Goal: Answer question/provide support: Share knowledge or assist other users

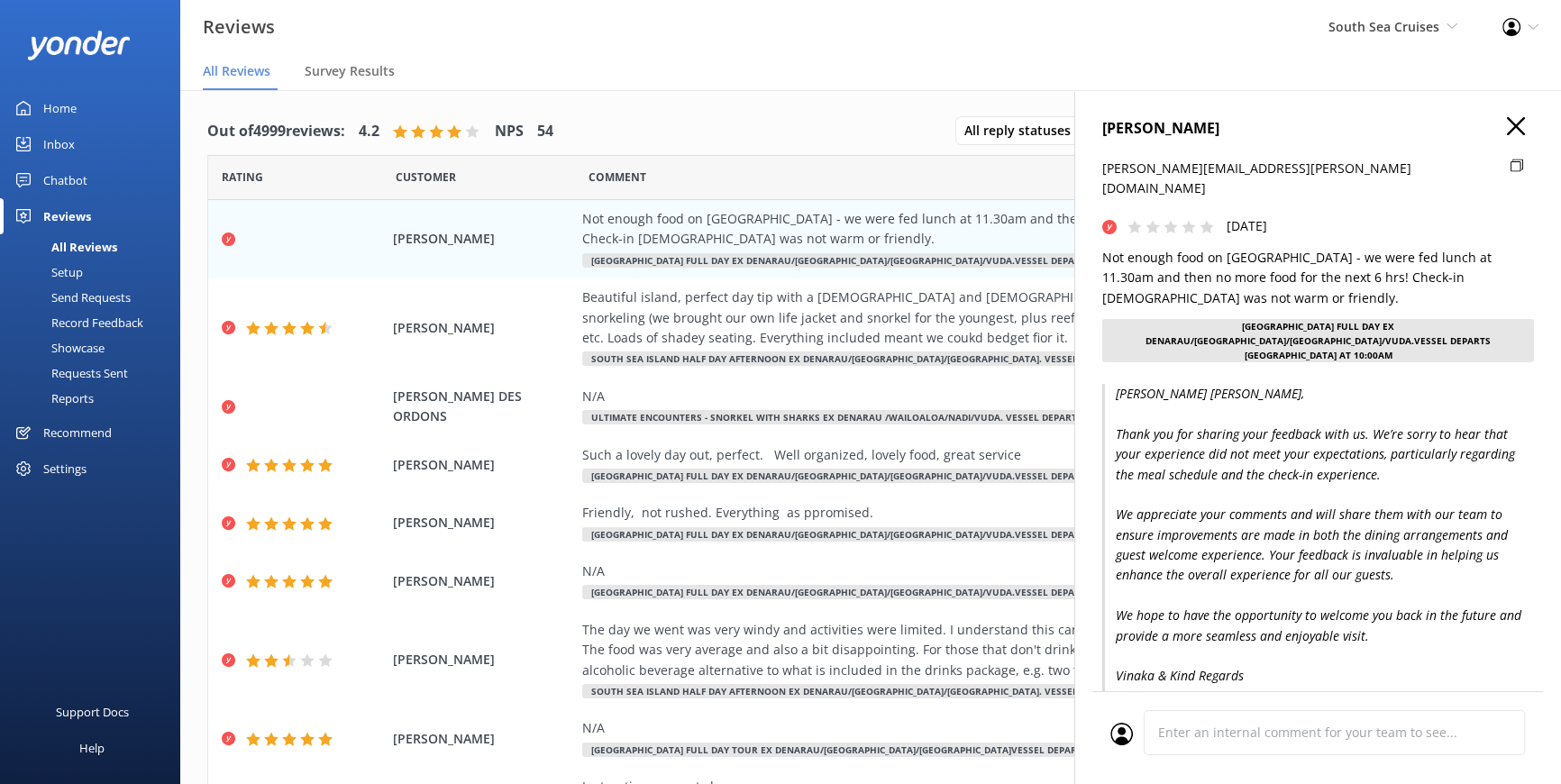
click at [1460, 18] on div "South Sea Cruises South Sea Cruises Pte Ltd South Sea Cruises South Sea Sailing…" at bounding box center [1393, 27] width 174 height 54
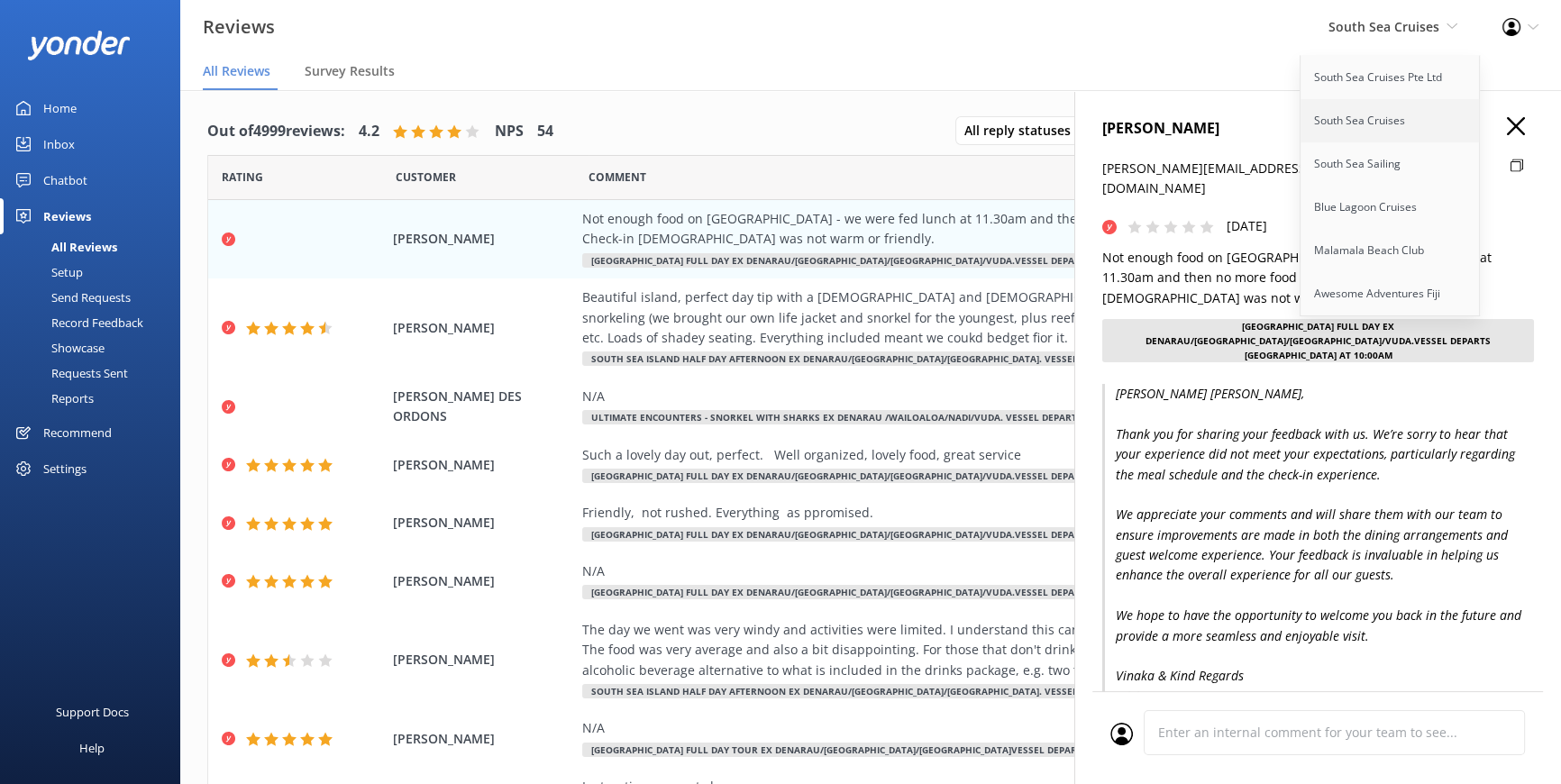
click at [1344, 119] on link "South Sea Cruises" at bounding box center [1391, 121] width 180 height 44
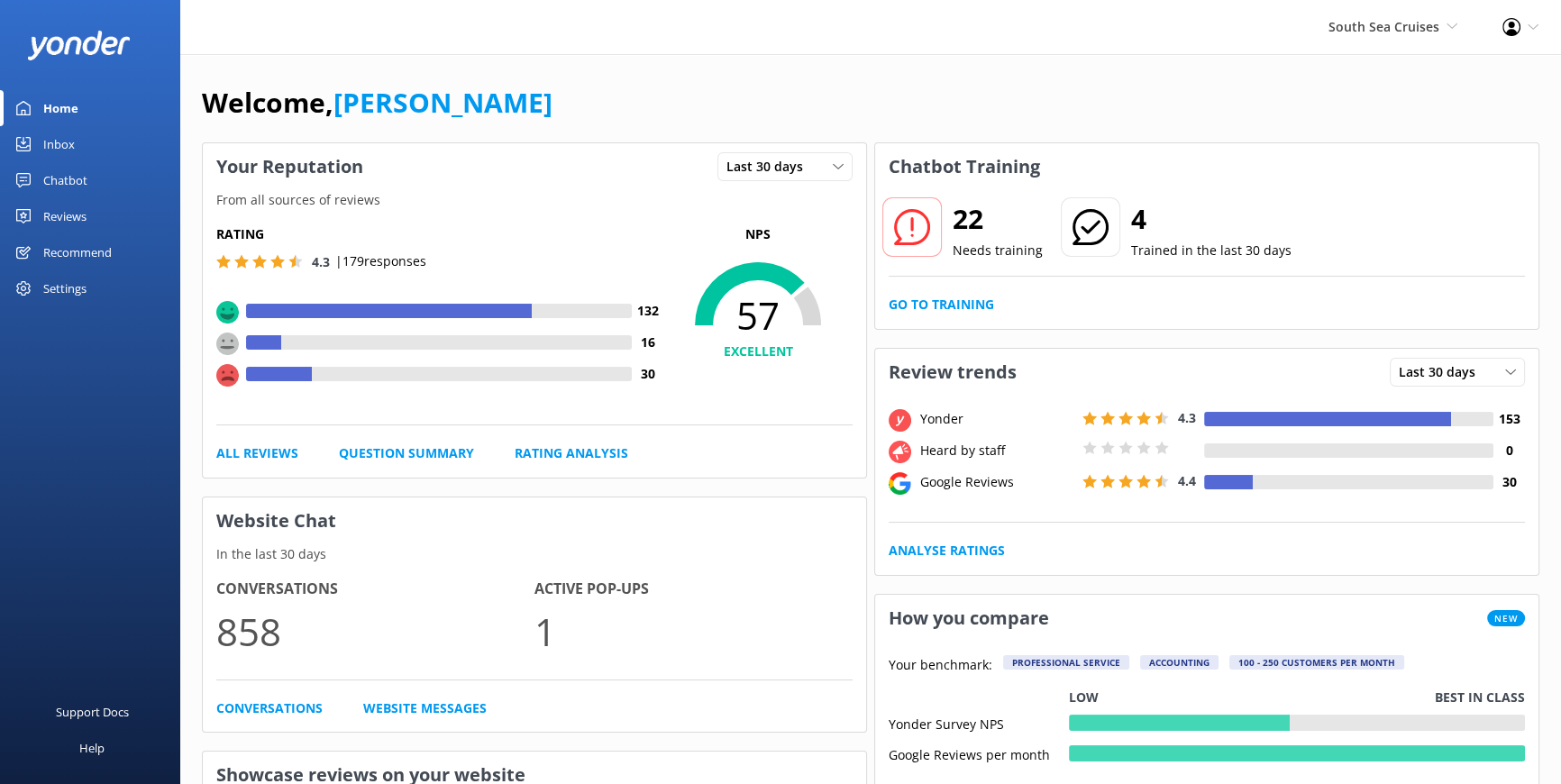
click at [82, 213] on div "Reviews" at bounding box center [65, 216] width 44 height 36
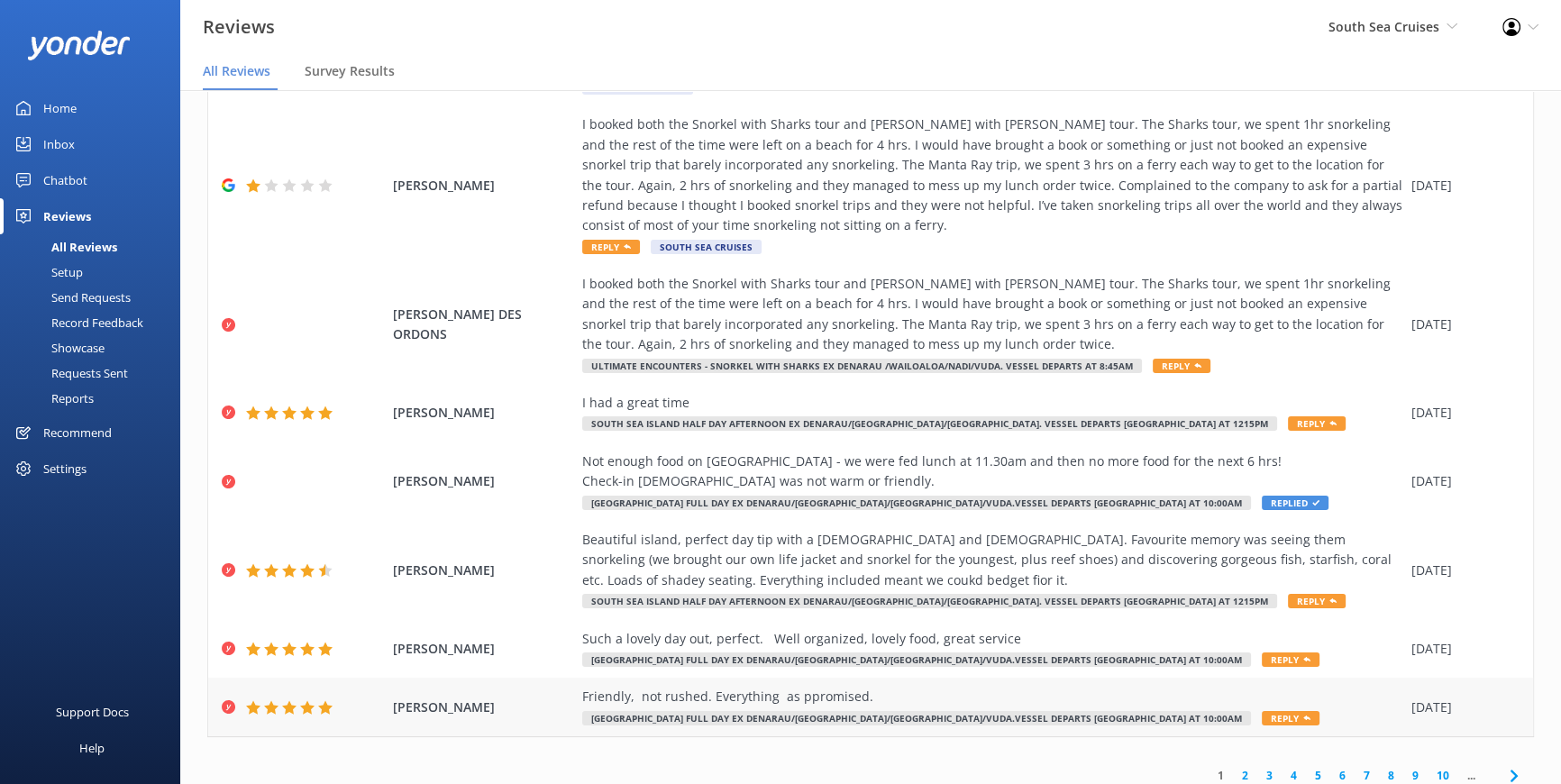
scroll to position [281, 0]
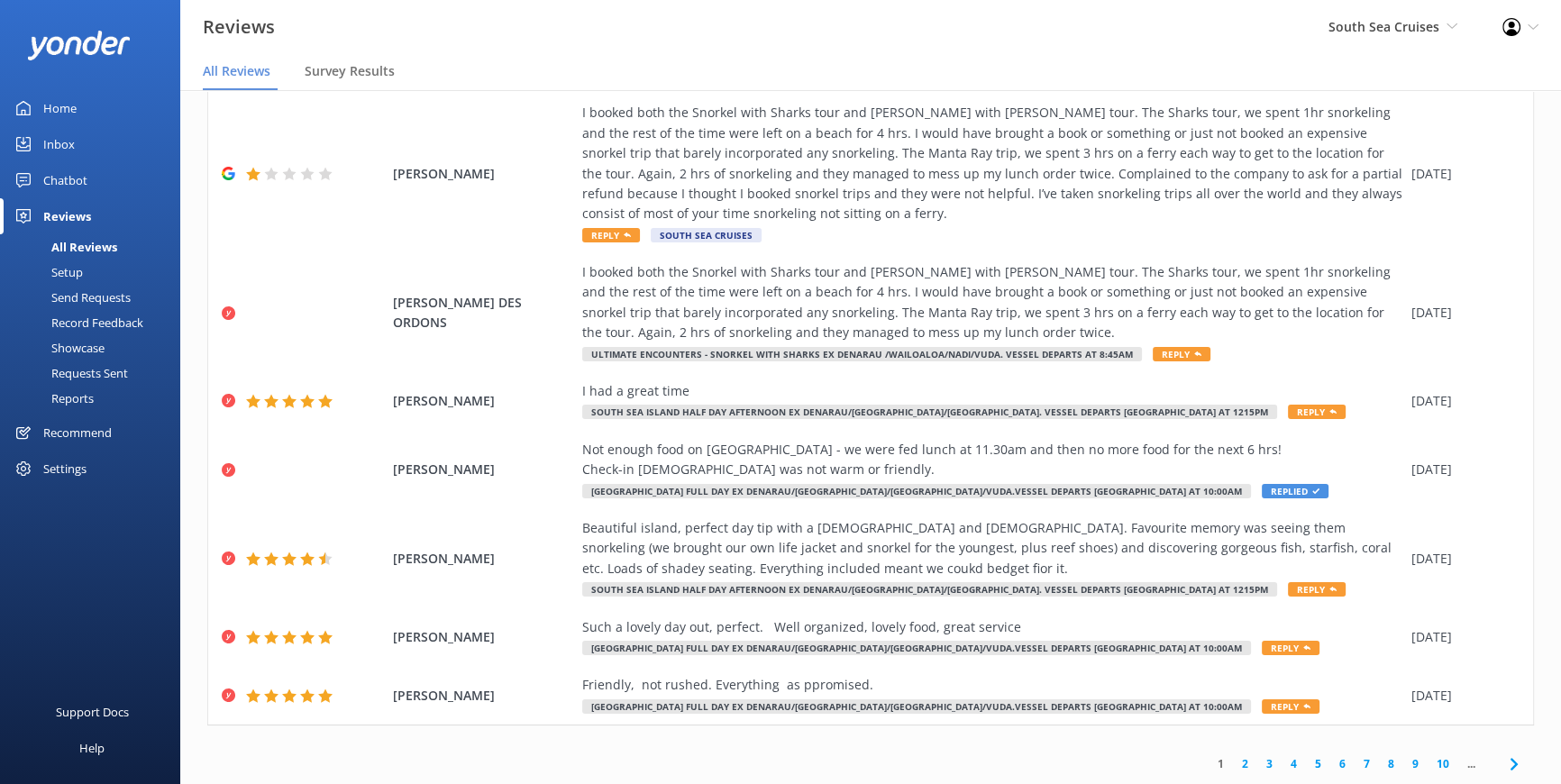
click at [1233, 760] on link "2" at bounding box center [1245, 764] width 24 height 17
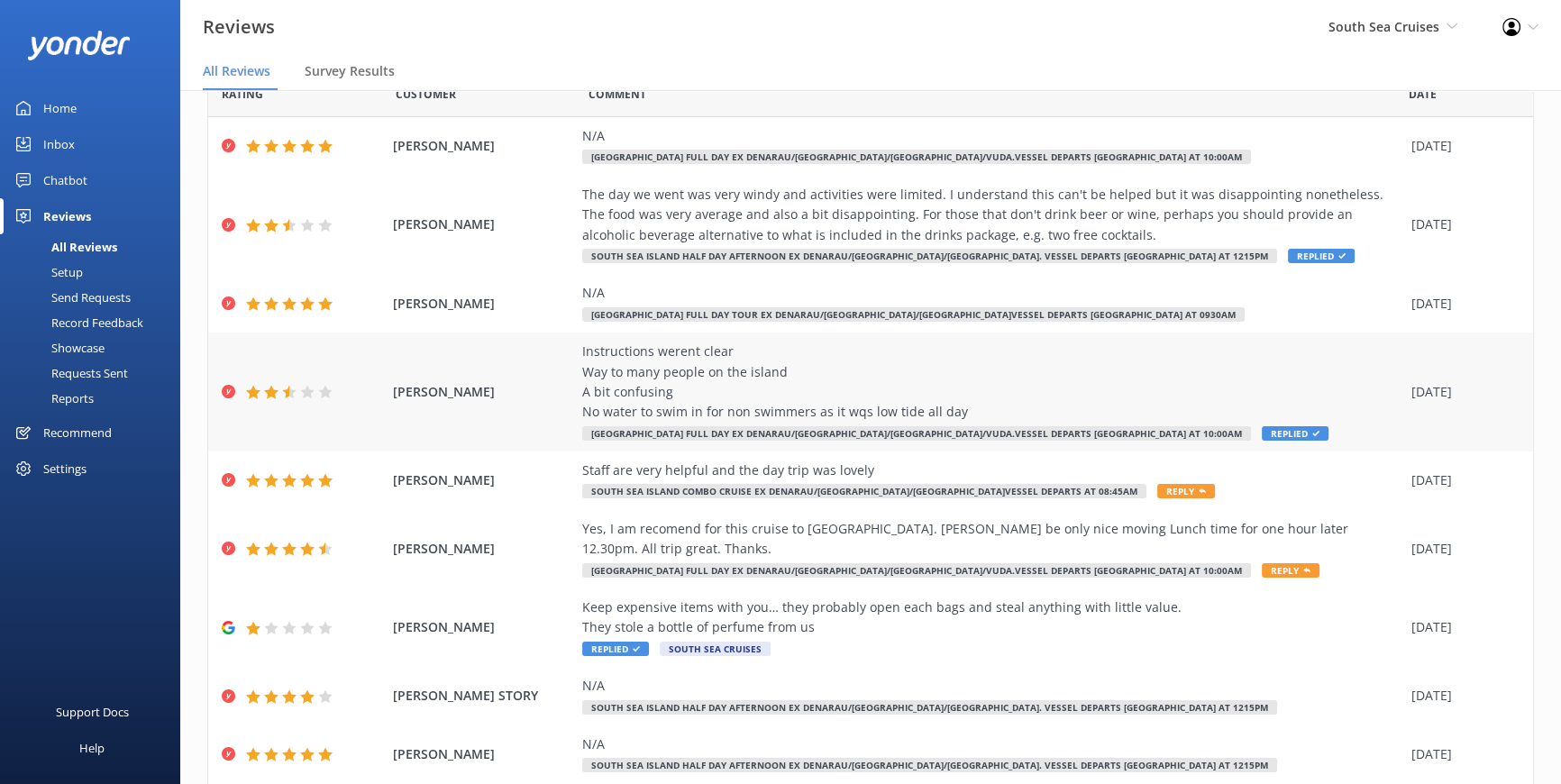
scroll to position [200, 0]
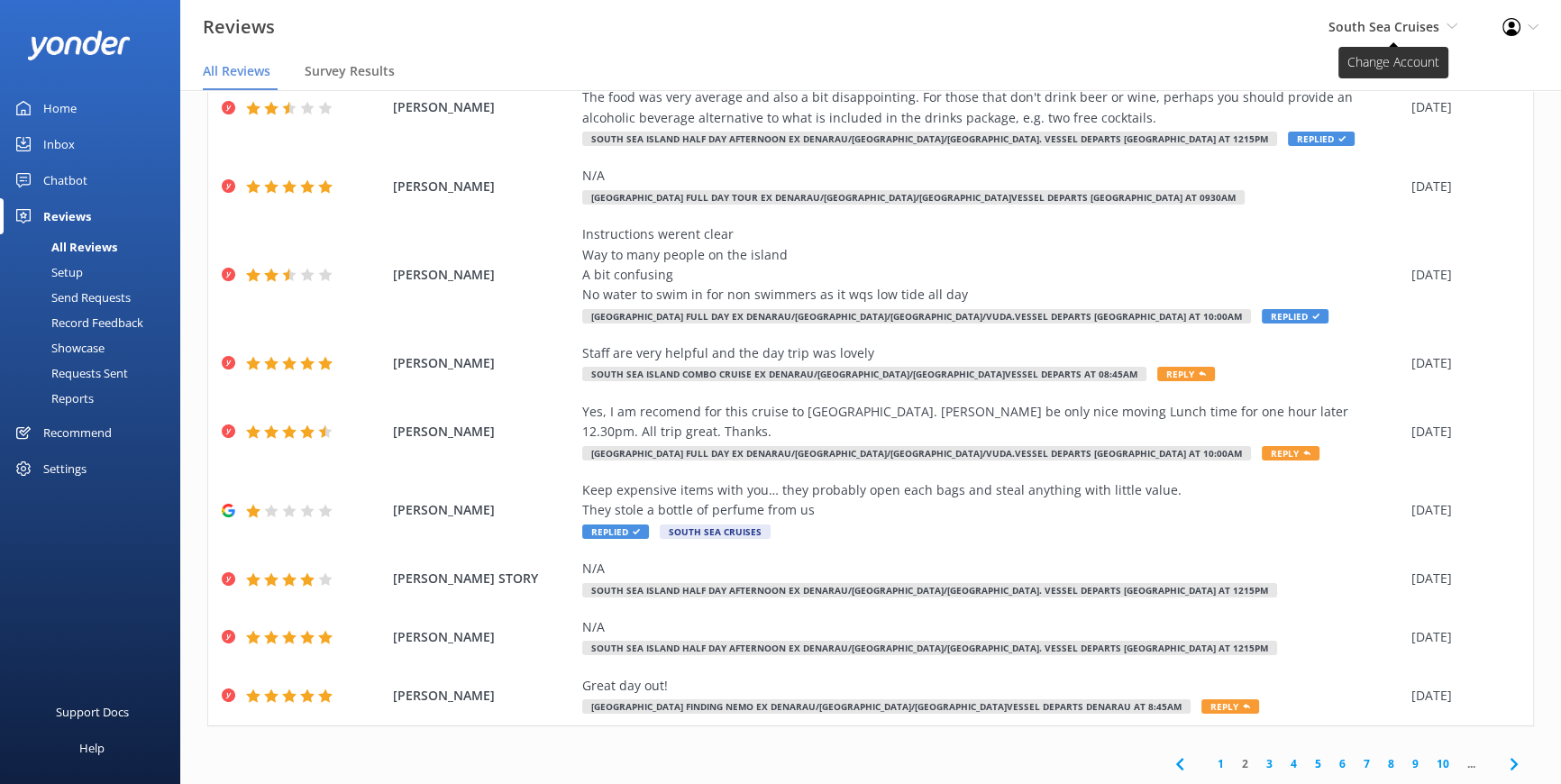
click at [1452, 25] on icon at bounding box center [1452, 25] width 11 height 11
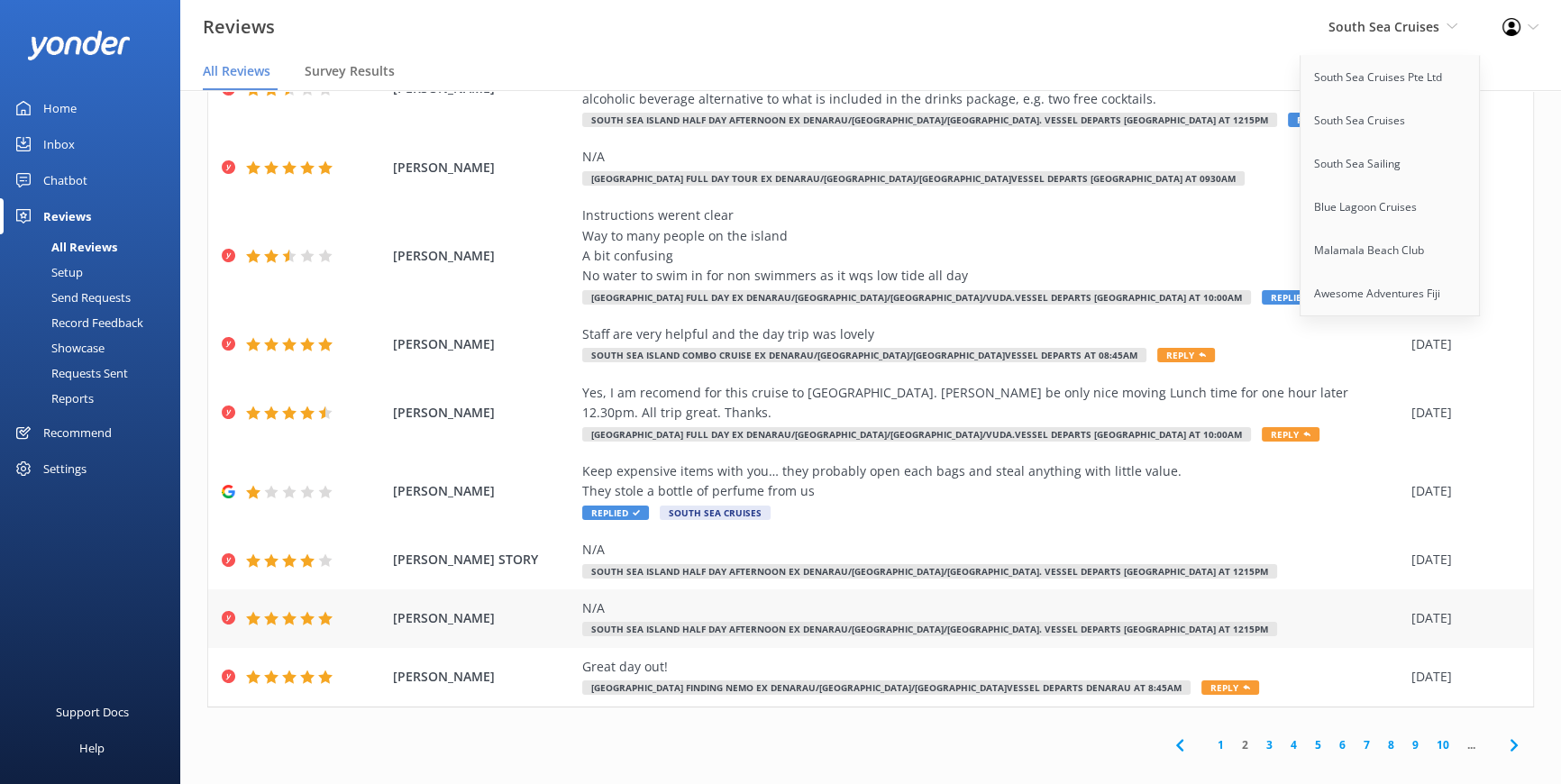
scroll to position [36, 0]
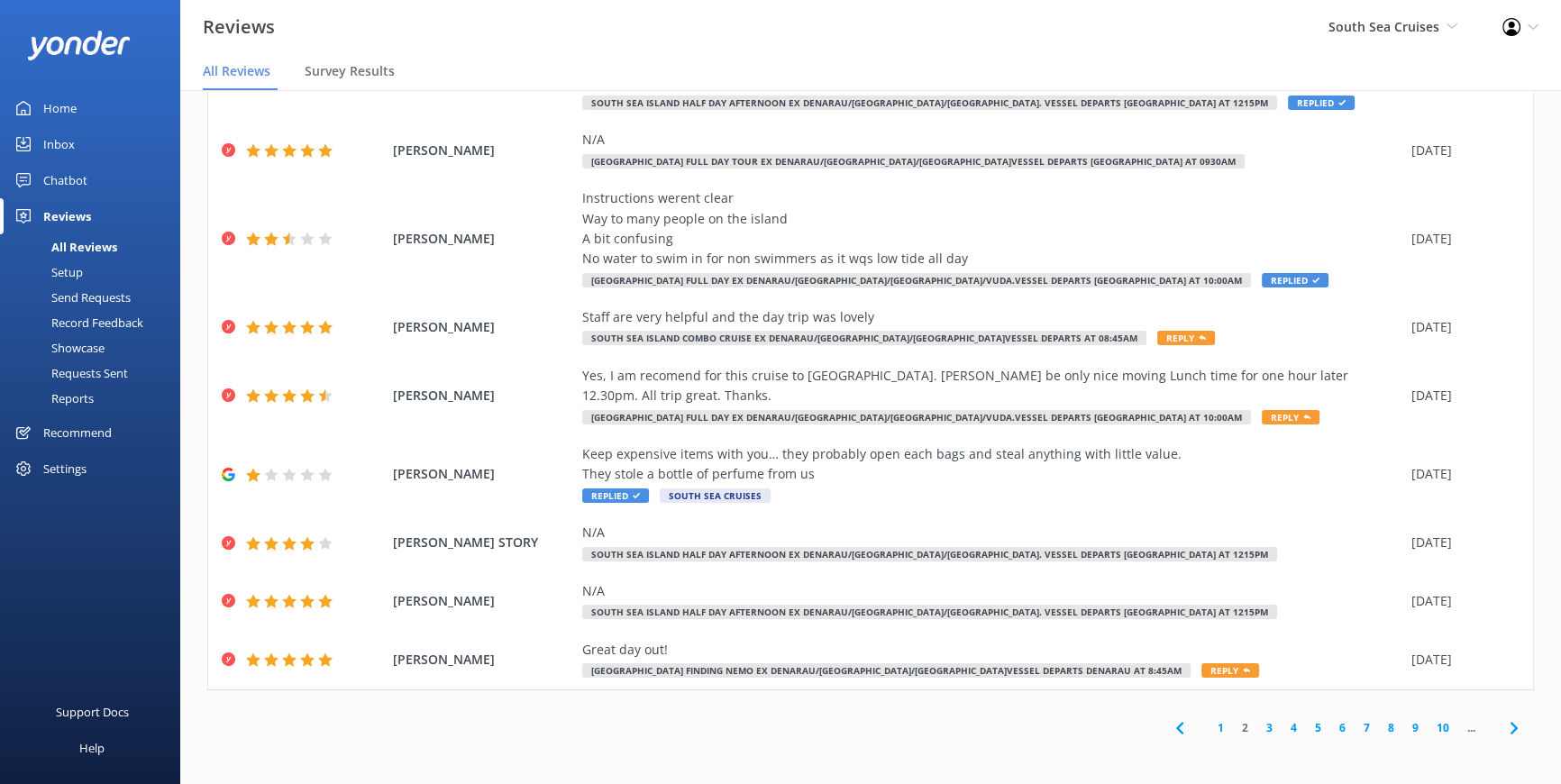
click at [1257, 725] on link "3" at bounding box center [1269, 728] width 24 height 17
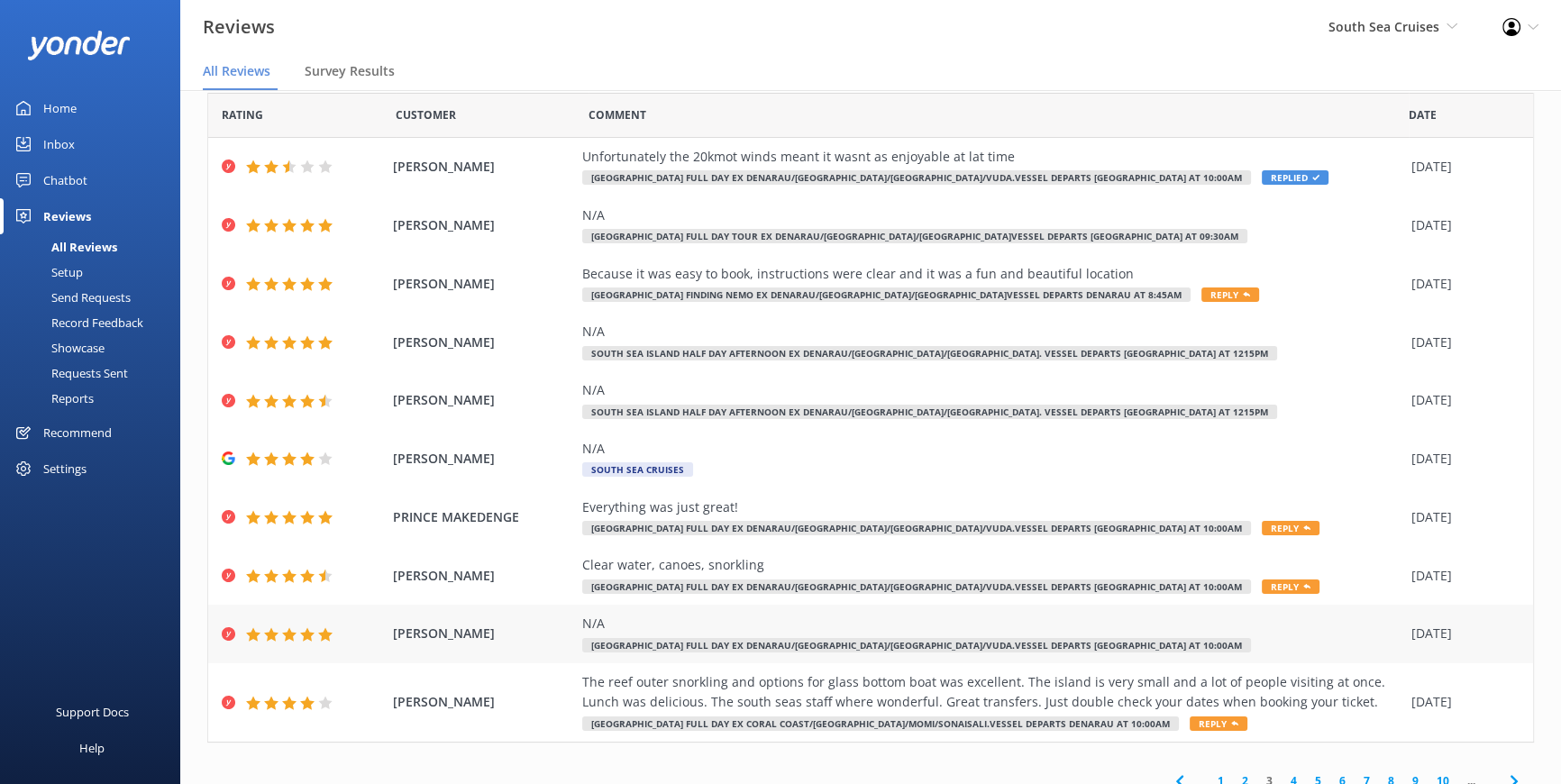
scroll to position [79, 0]
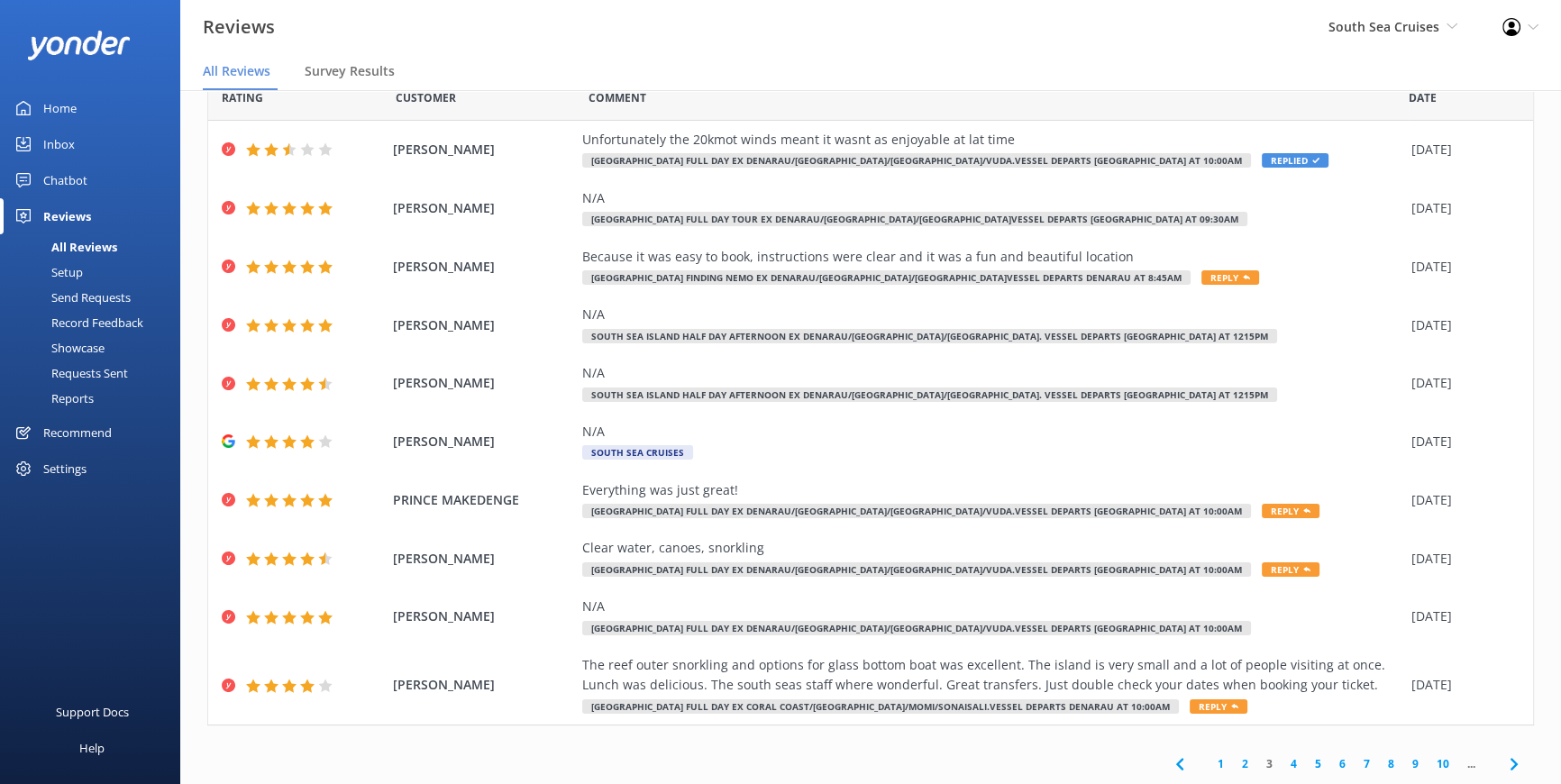
click at [1281, 762] on link "4" at bounding box center [1293, 764] width 24 height 17
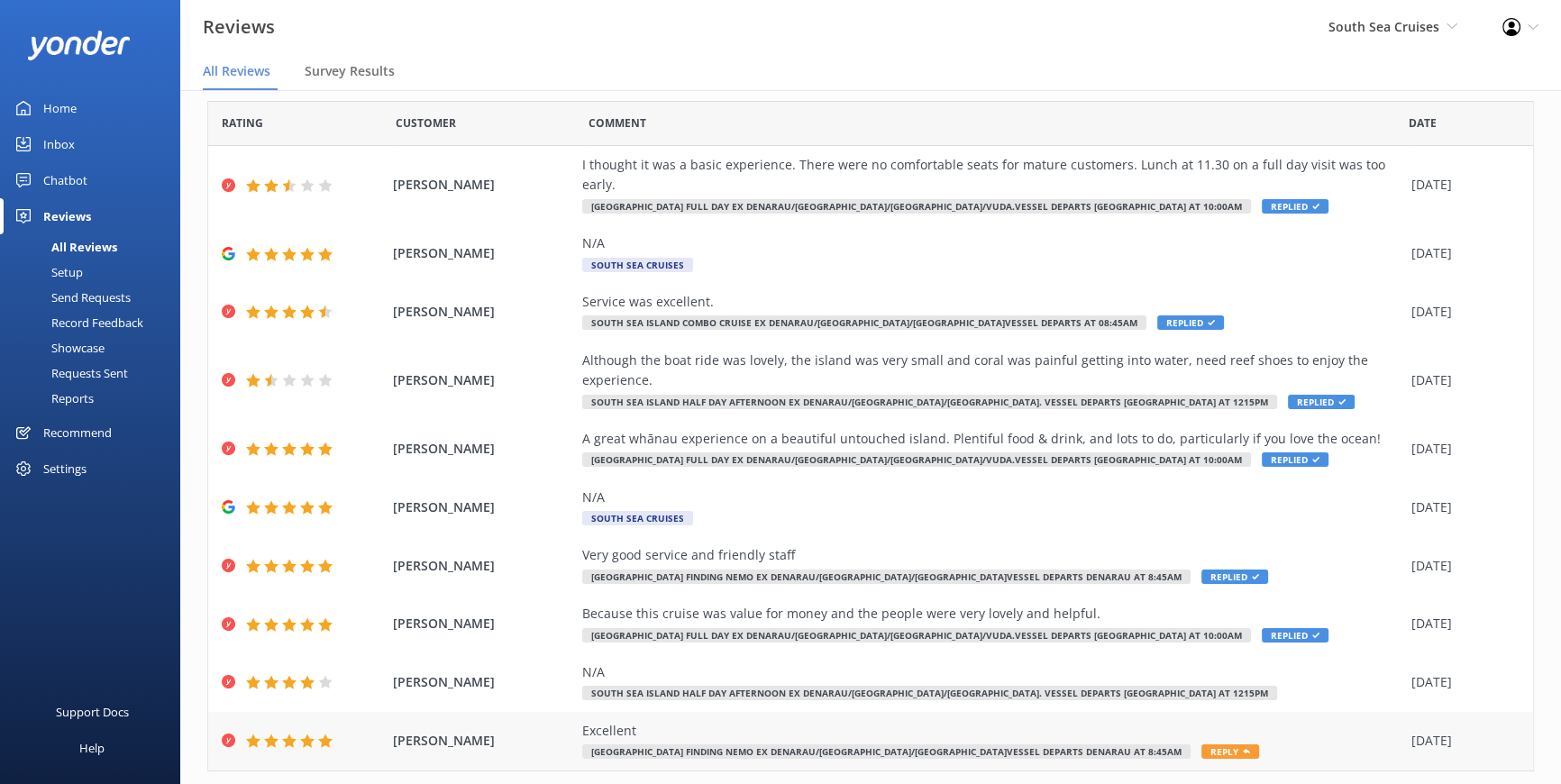
scroll to position [79, 0]
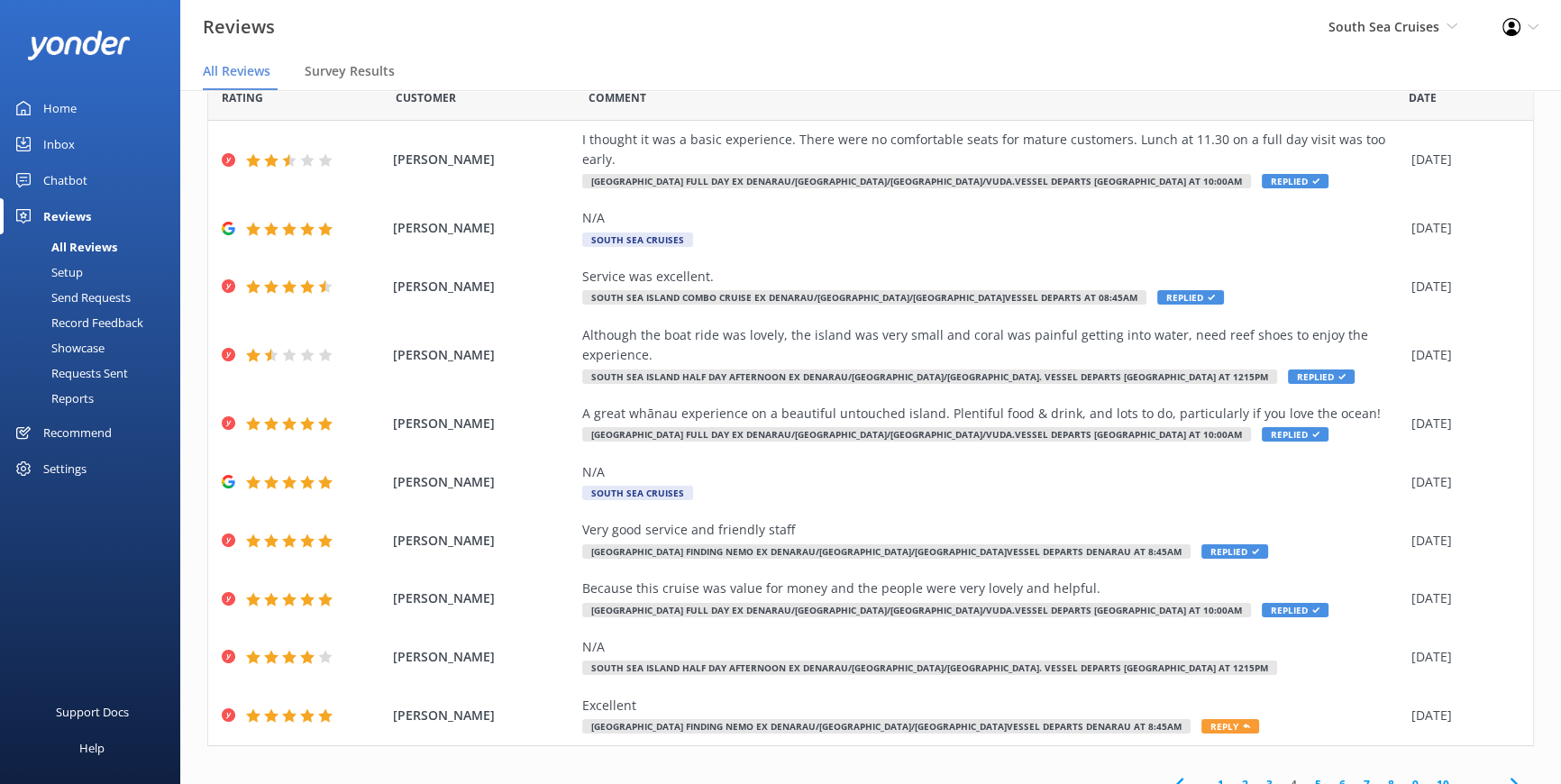
click at [1257, 775] on link "3" at bounding box center [1269, 784] width 24 height 17
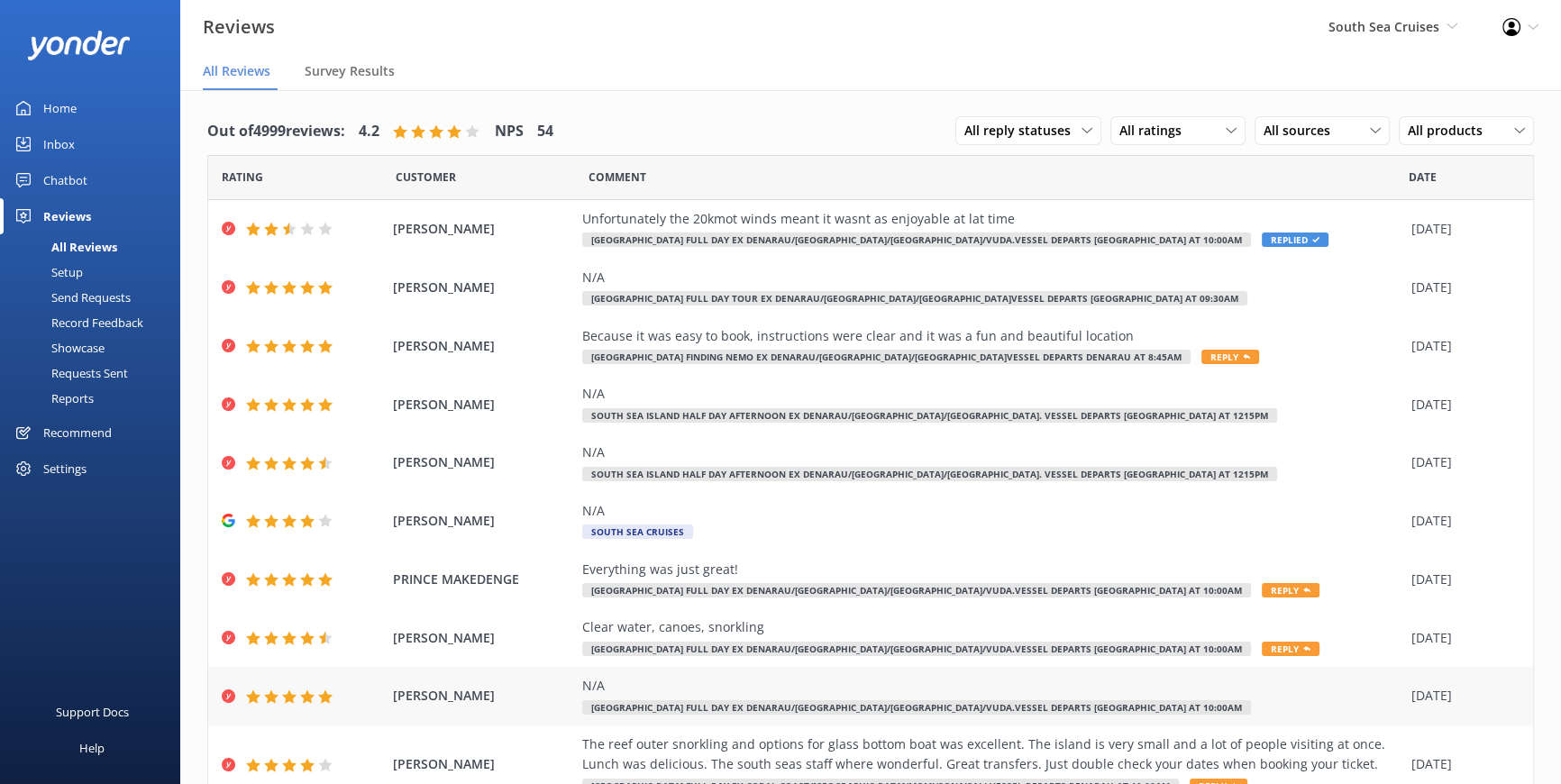
scroll to position [79, 0]
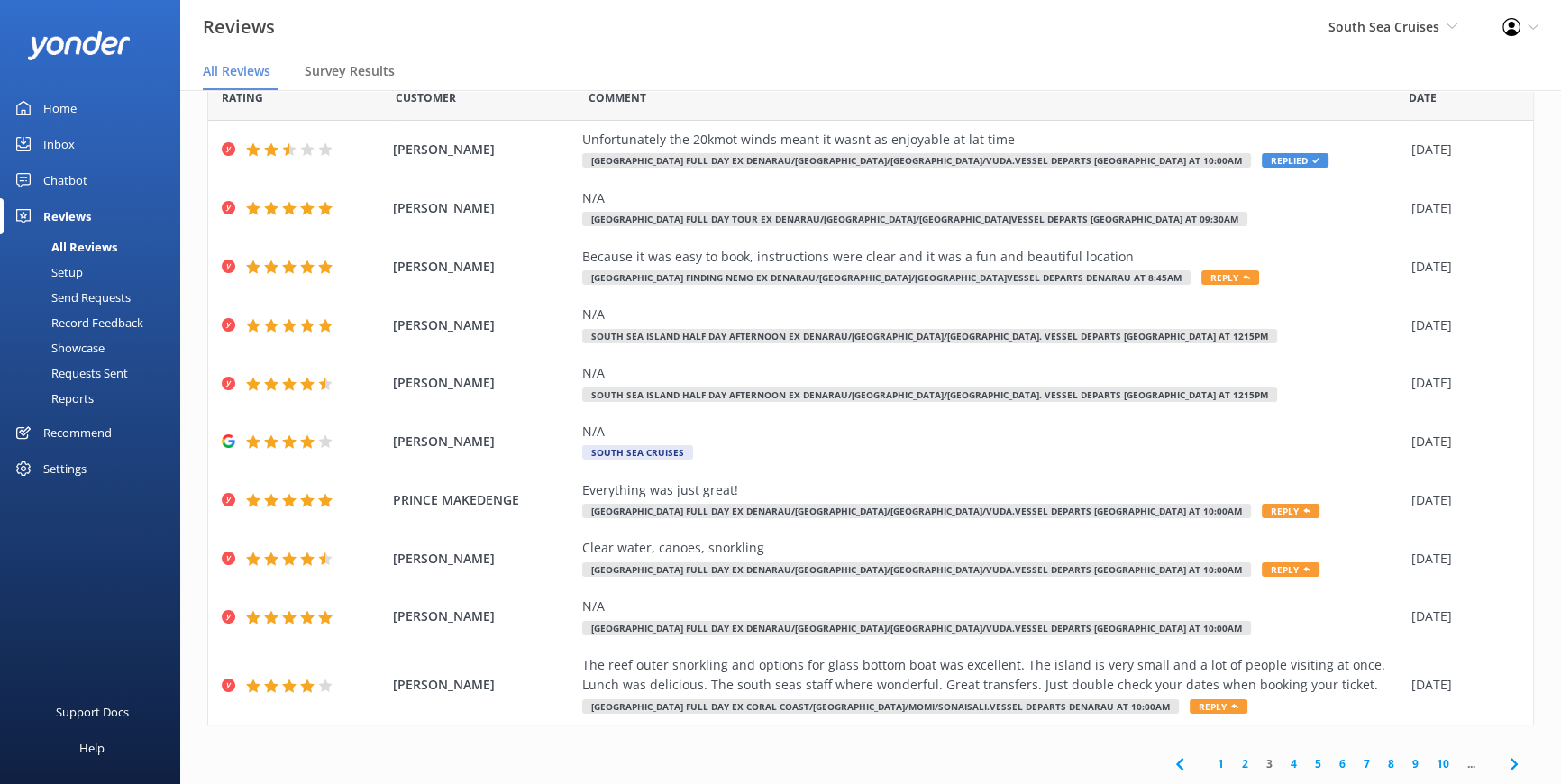
click at [1235, 762] on link "2" at bounding box center [1245, 764] width 24 height 17
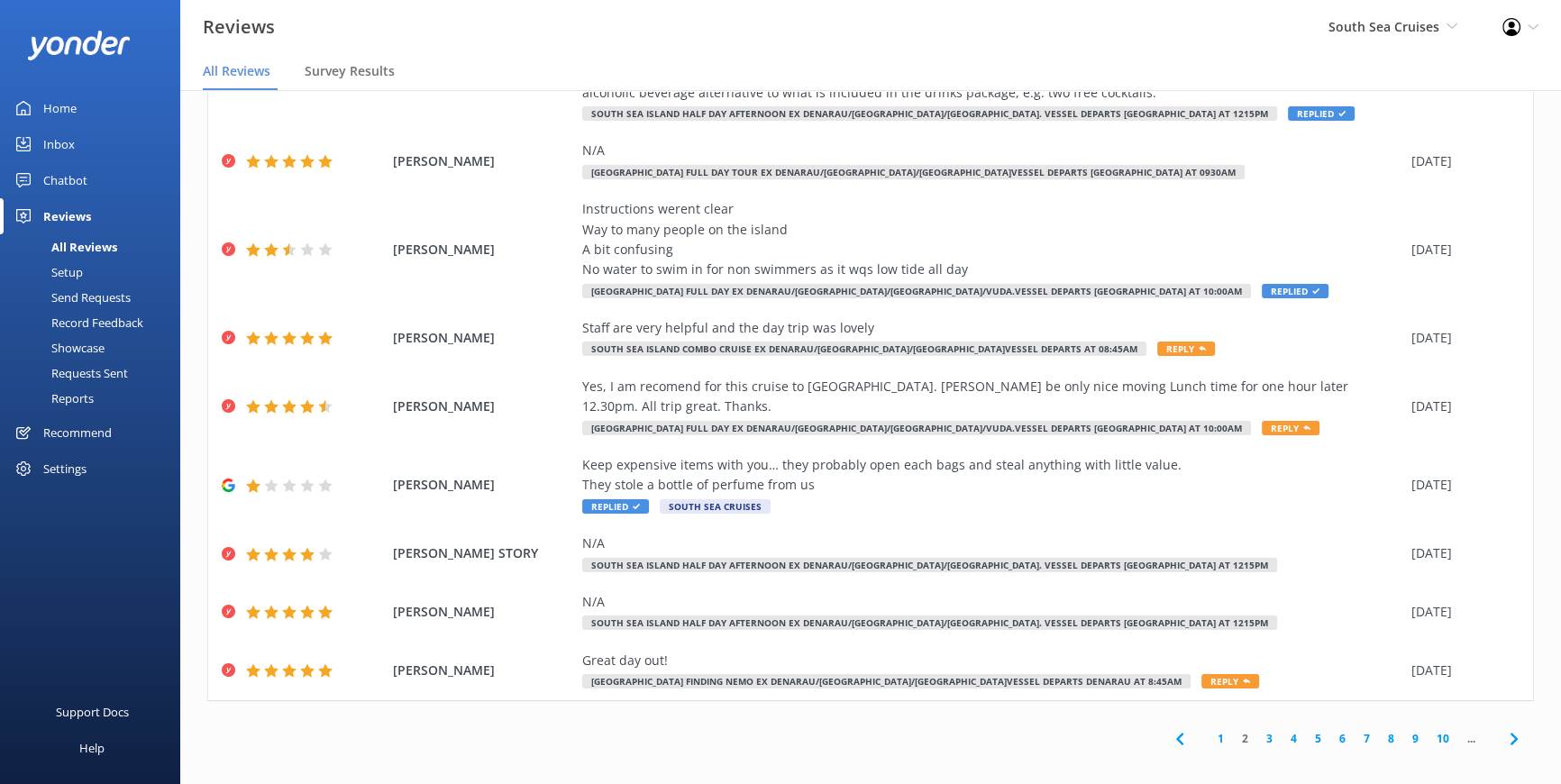
scroll to position [36, 0]
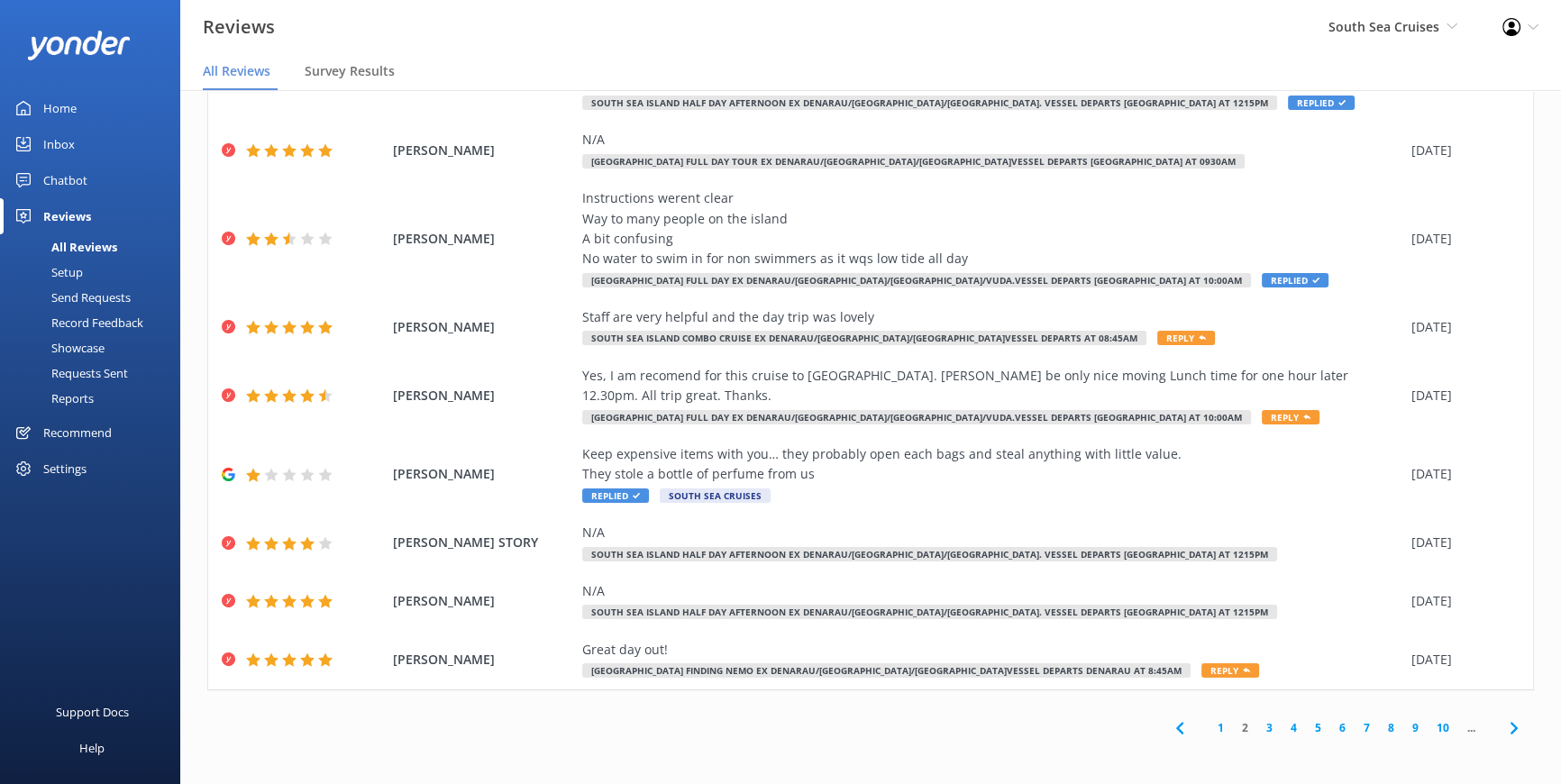
click at [1209, 723] on link "1" at bounding box center [1221, 728] width 24 height 17
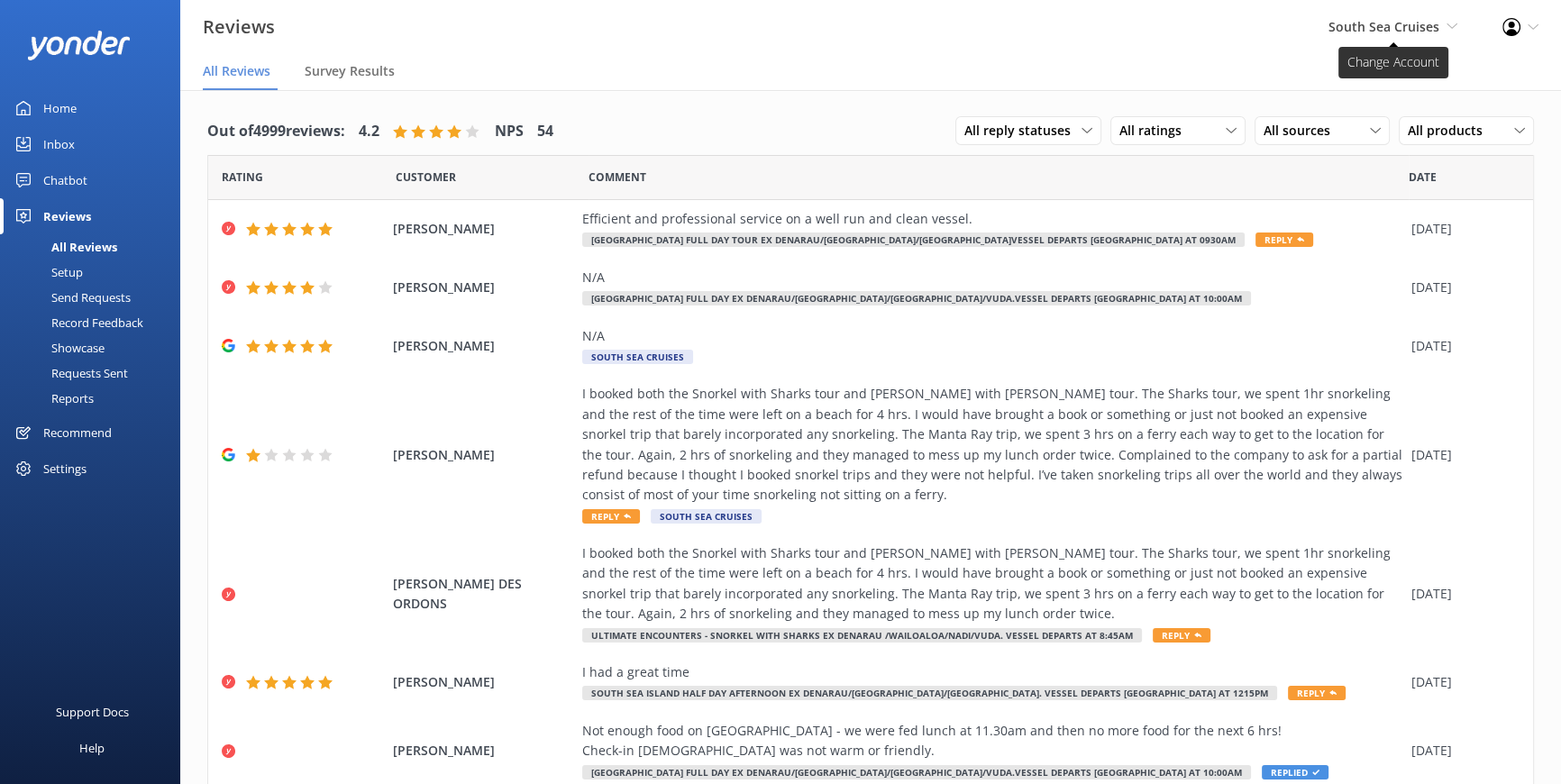
click at [1450, 23] on icon at bounding box center [1452, 25] width 11 height 11
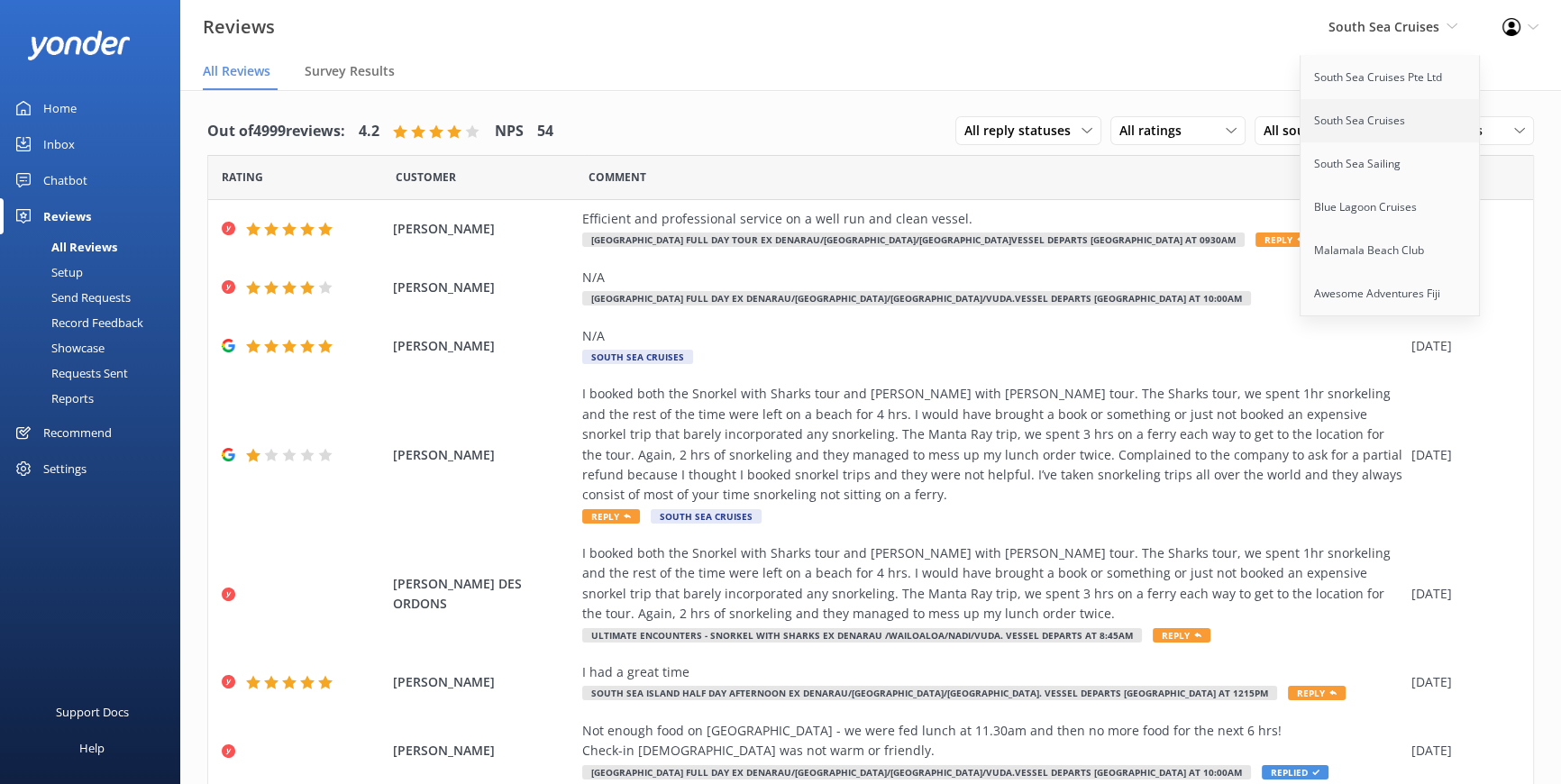
click at [1366, 115] on link "South Sea Cruises" at bounding box center [1391, 121] width 180 height 44
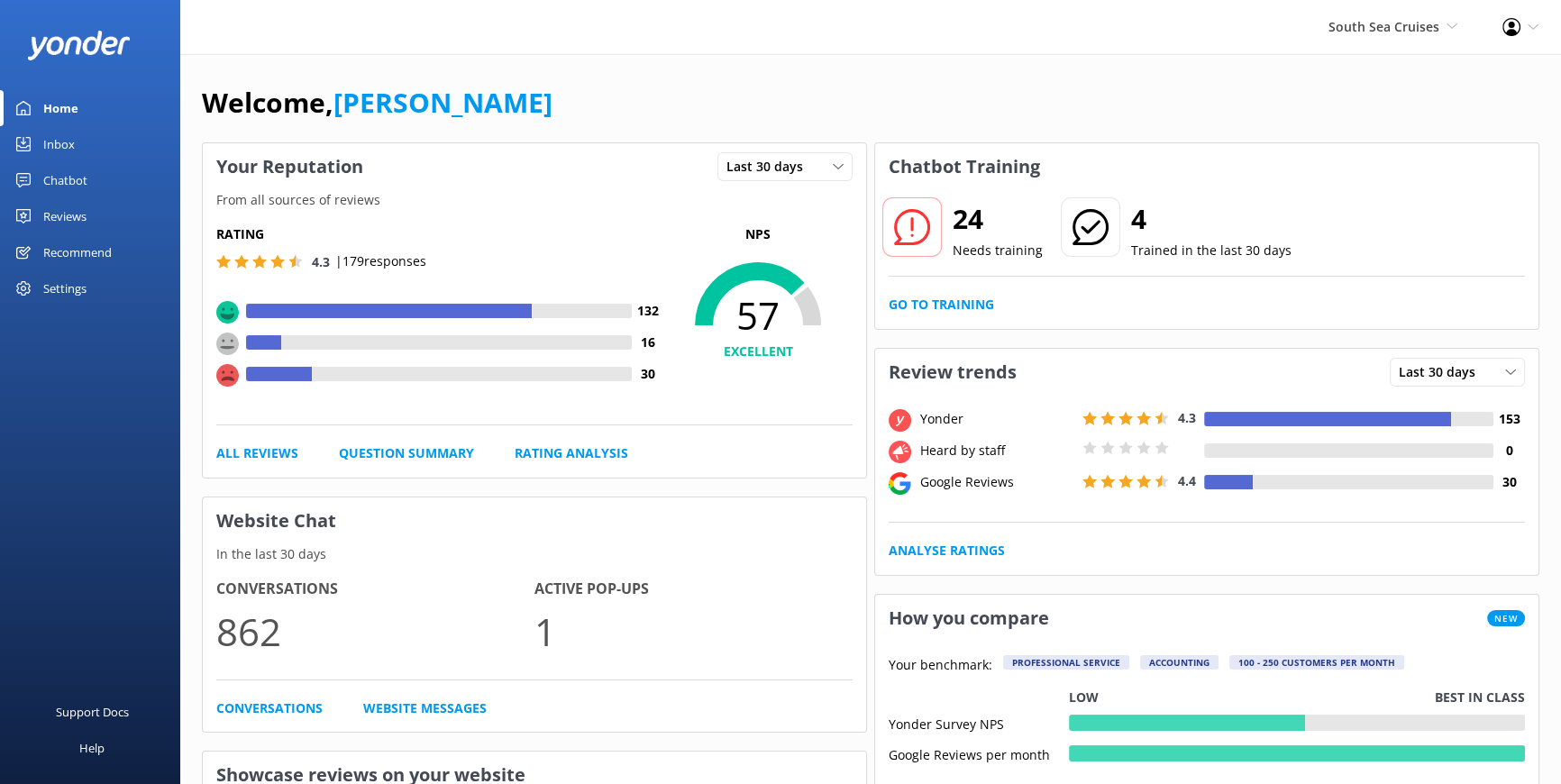
click at [80, 217] on div "Reviews" at bounding box center [65, 216] width 44 height 36
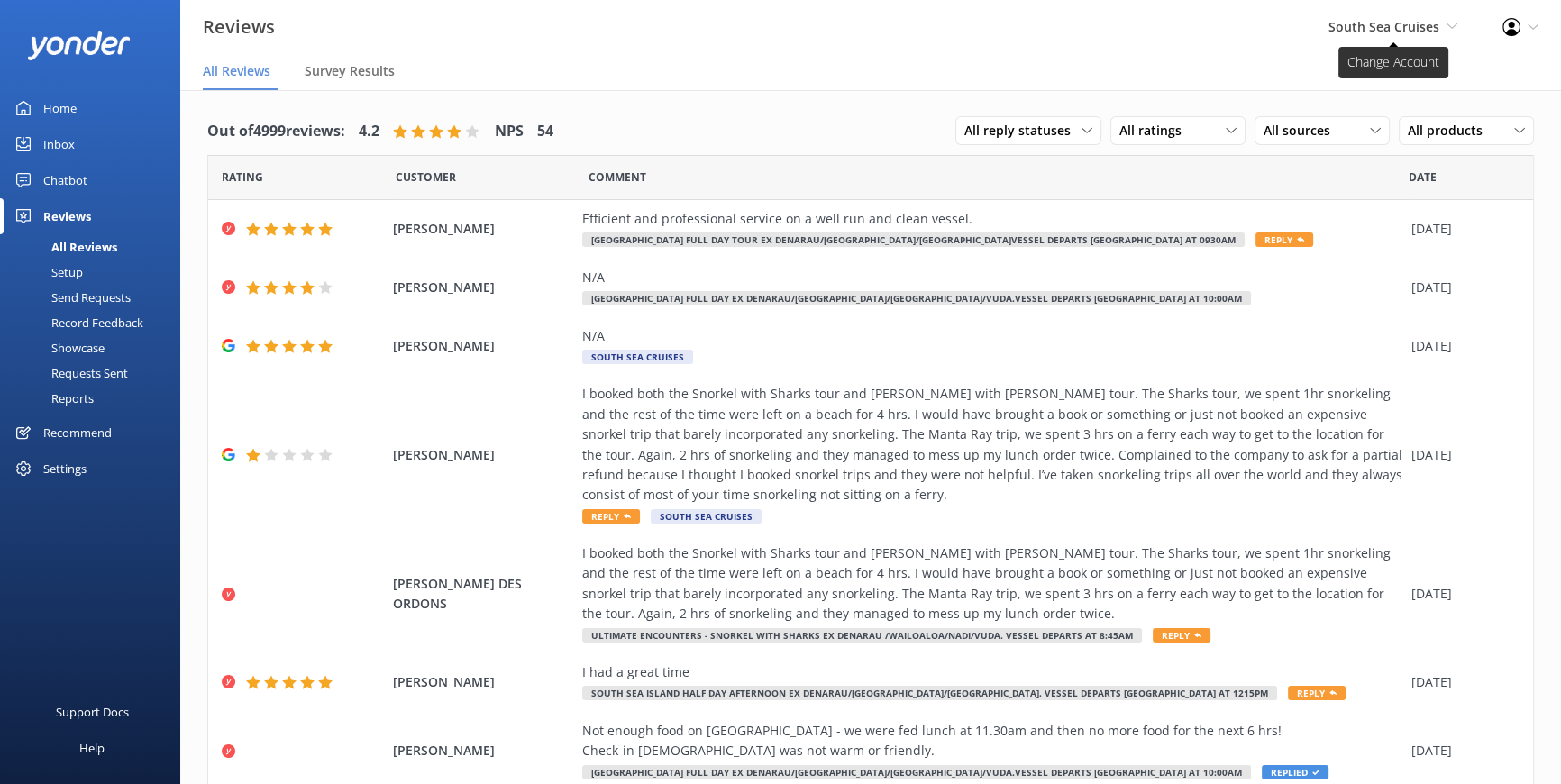
click at [1454, 26] on icon at bounding box center [1452, 25] width 11 height 11
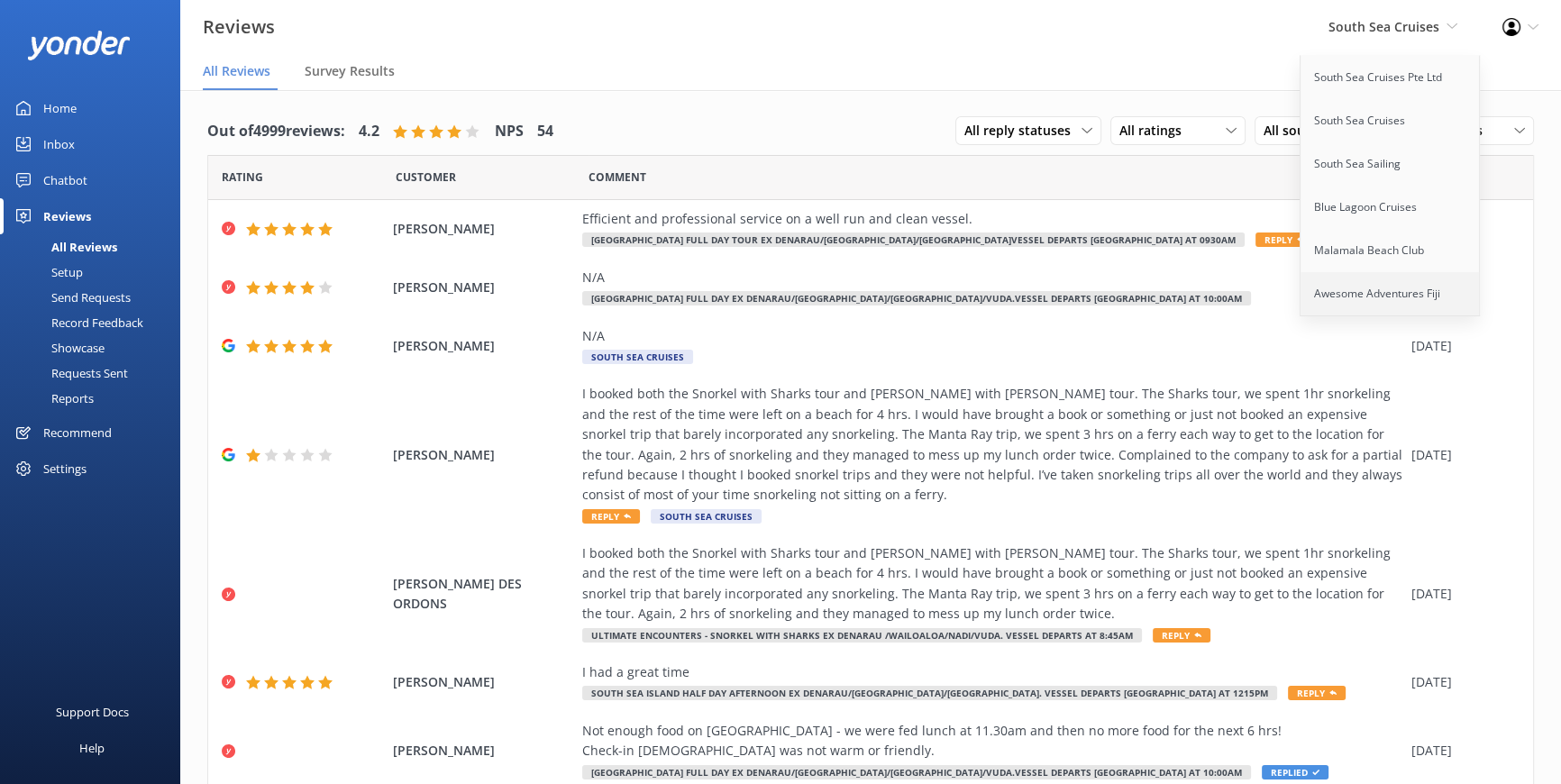
click at [1393, 284] on link "Awesome Adventures Fiji" at bounding box center [1391, 293] width 180 height 44
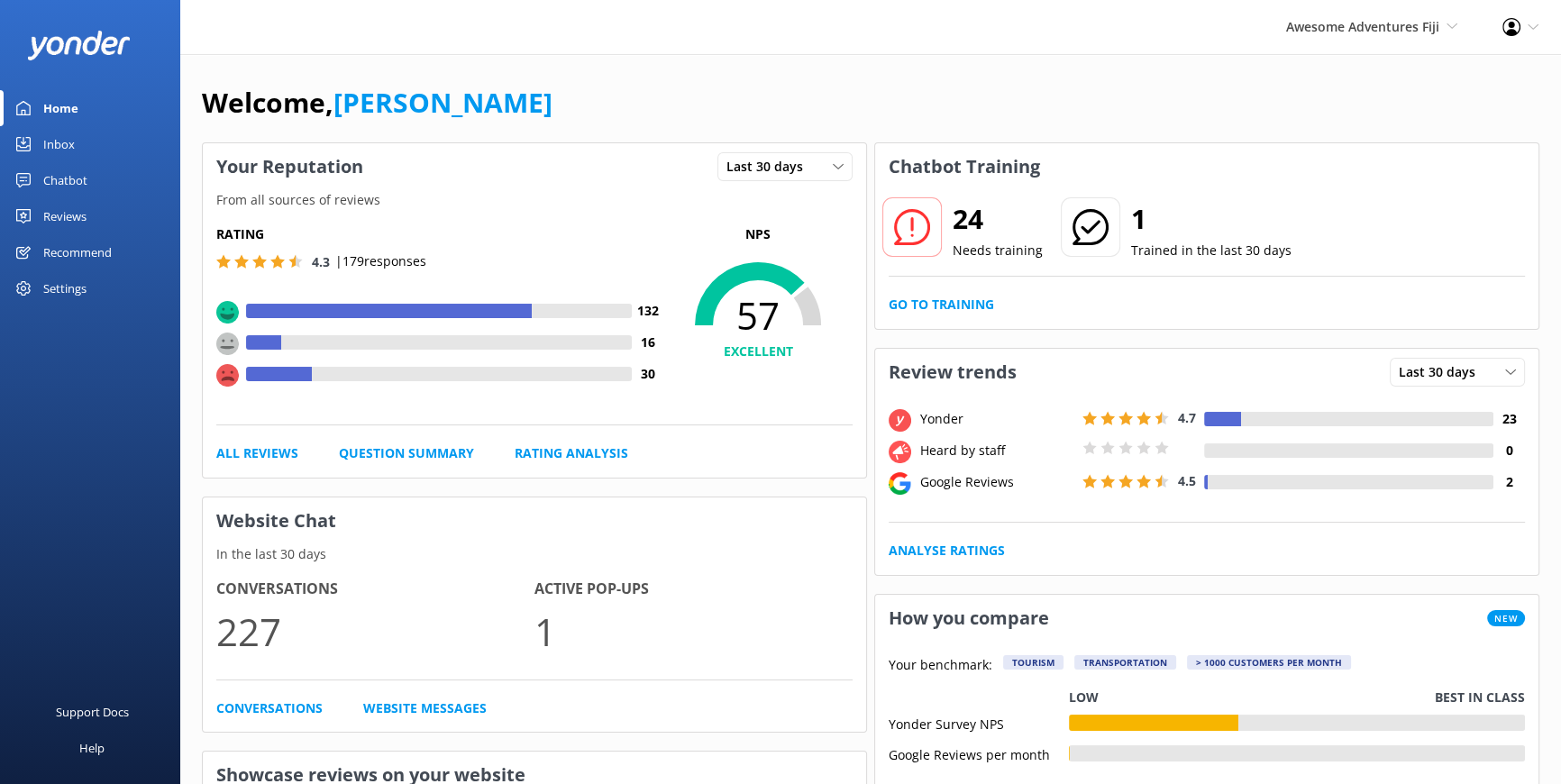
click at [80, 210] on div "Reviews" at bounding box center [65, 216] width 44 height 36
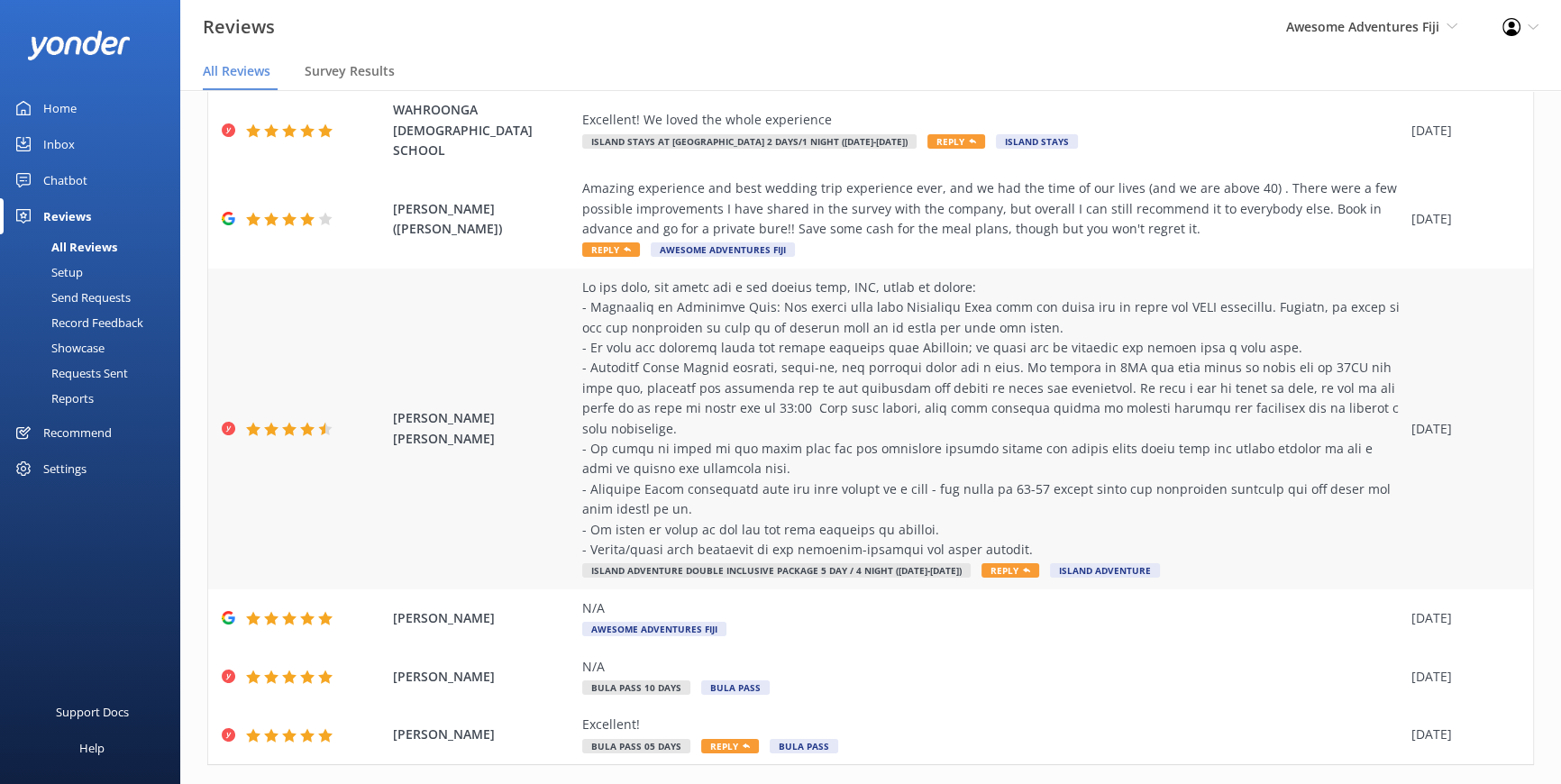
scroll to position [362, 0]
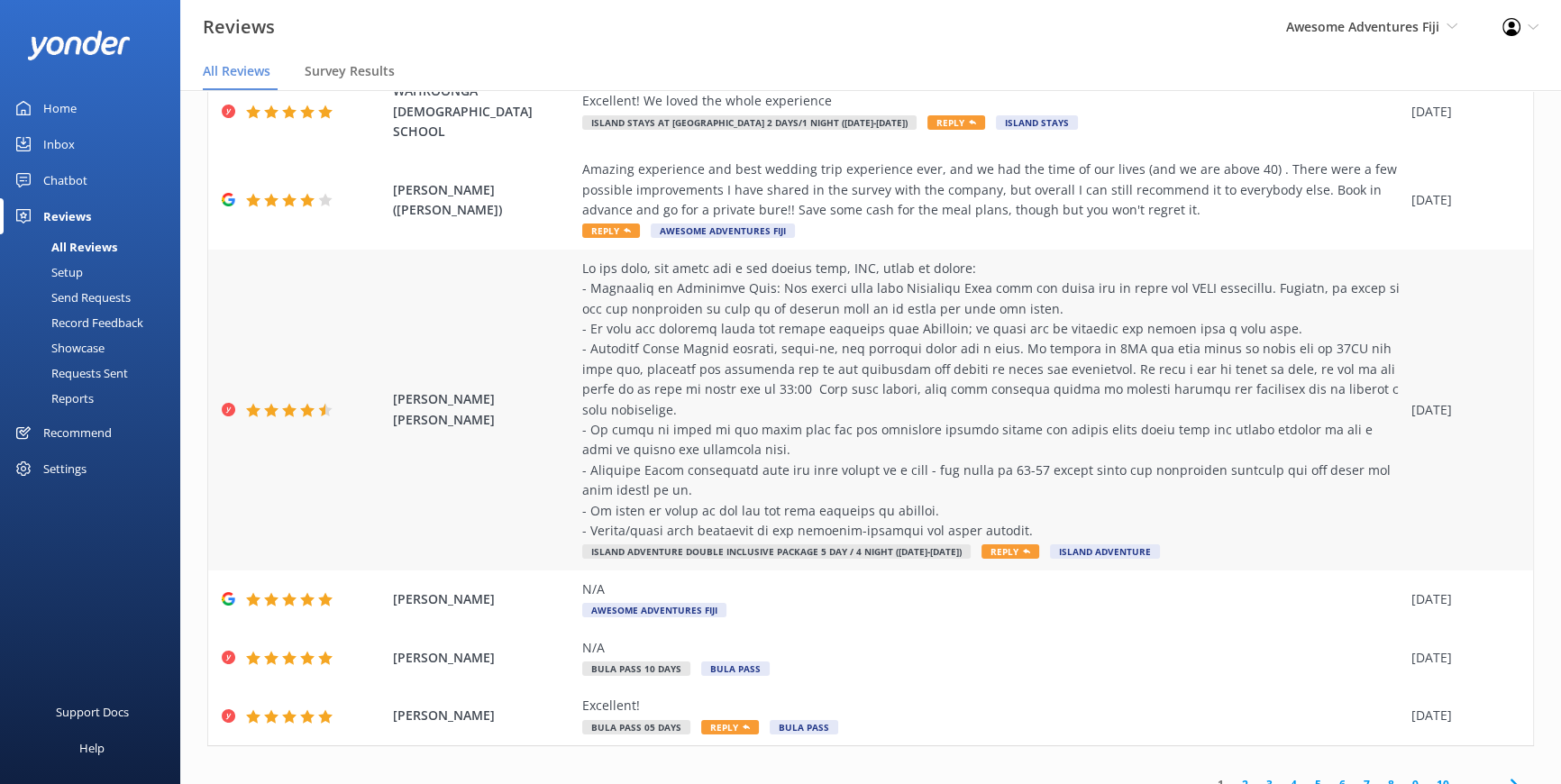
click at [1023, 548] on icon at bounding box center [1026, 551] width 7 height 7
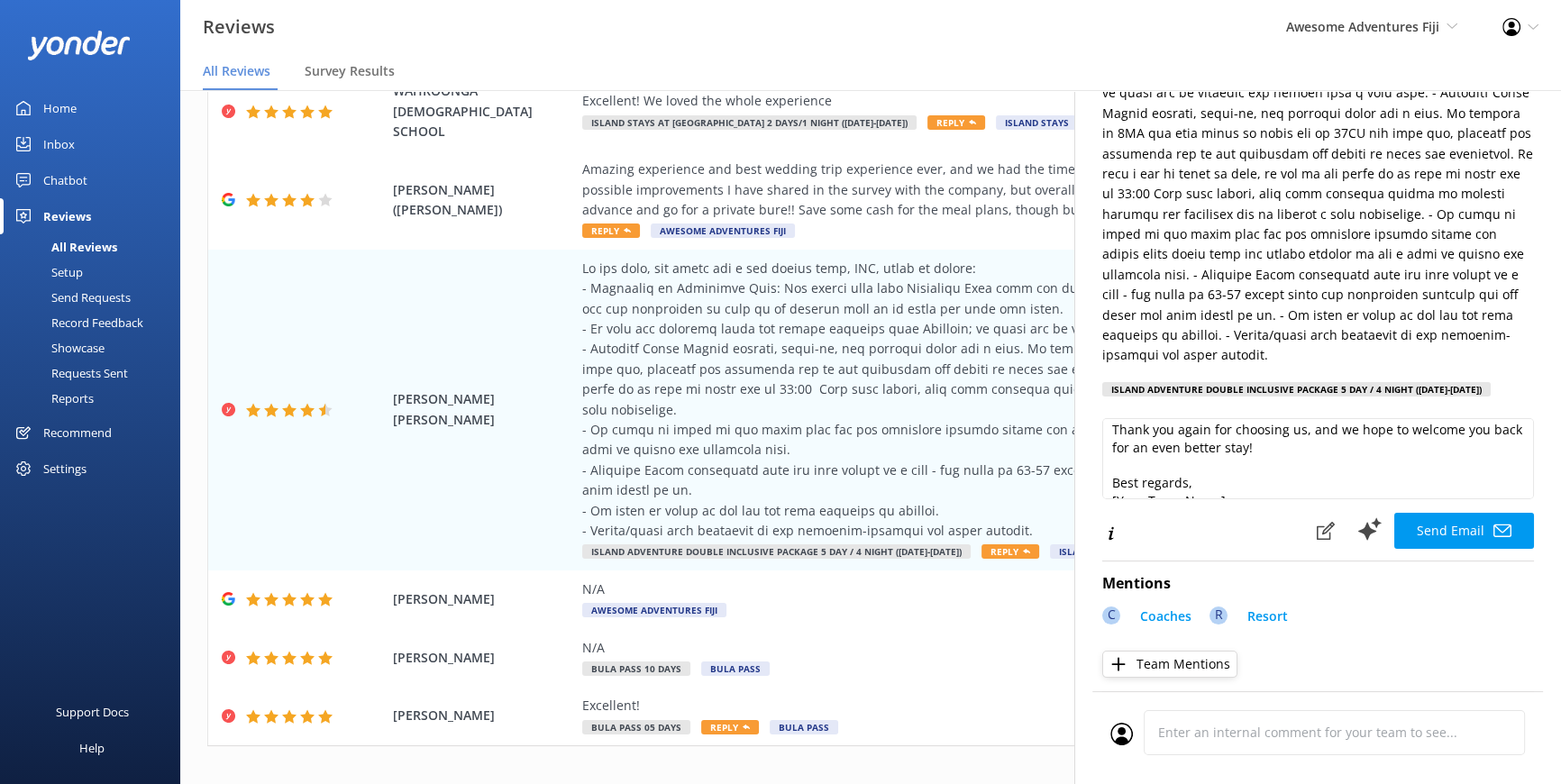
scroll to position [220, 0]
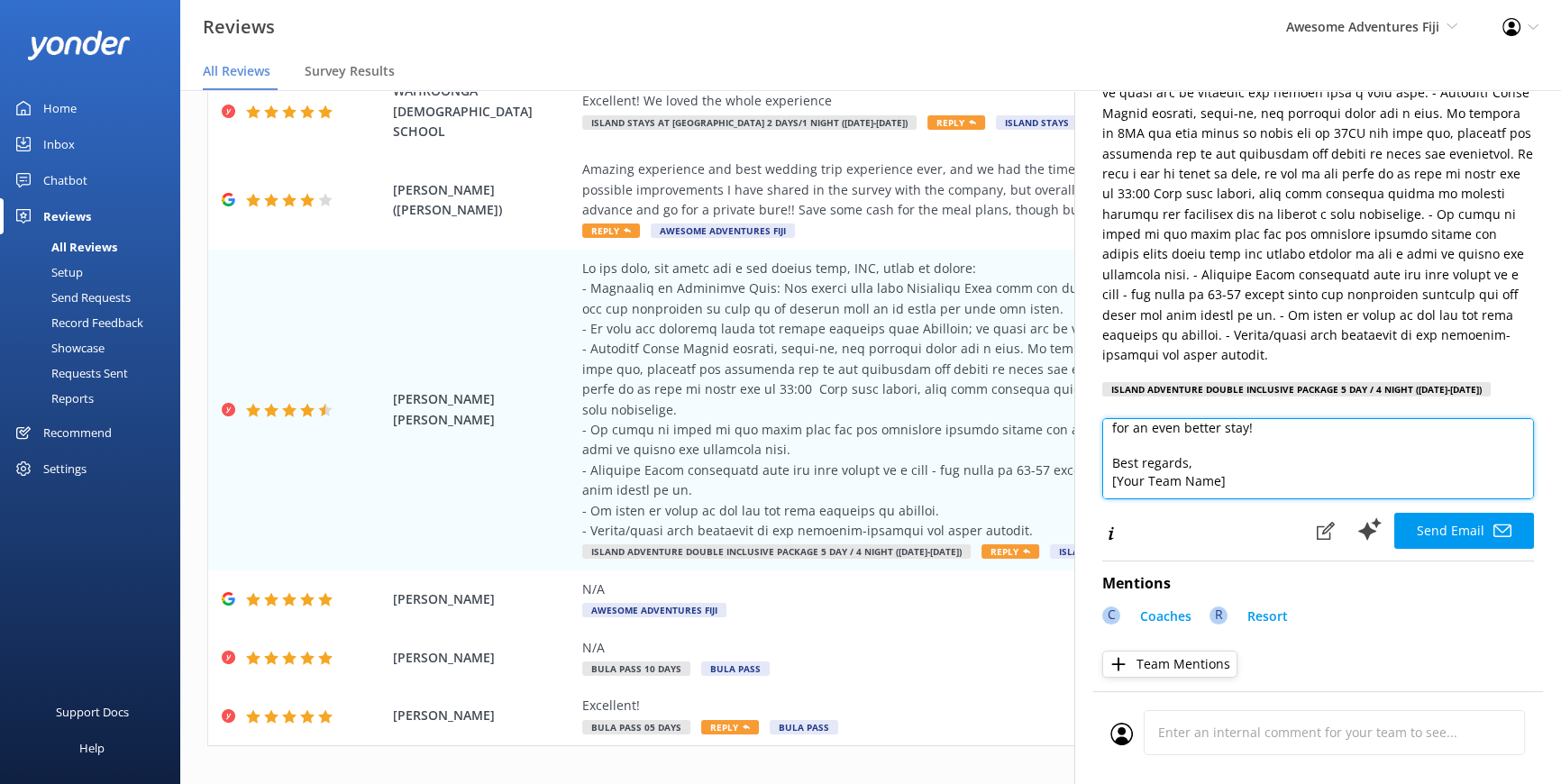
drag, startPoint x: 1240, startPoint y: 487, endPoint x: 1105, endPoint y: 467, distance: 136.5
click at [1105, 467] on textarea "Hi GRZELA, Thank you so much for your detailed feedback and for rating us 4.5 o…" at bounding box center [1318, 458] width 431 height 81
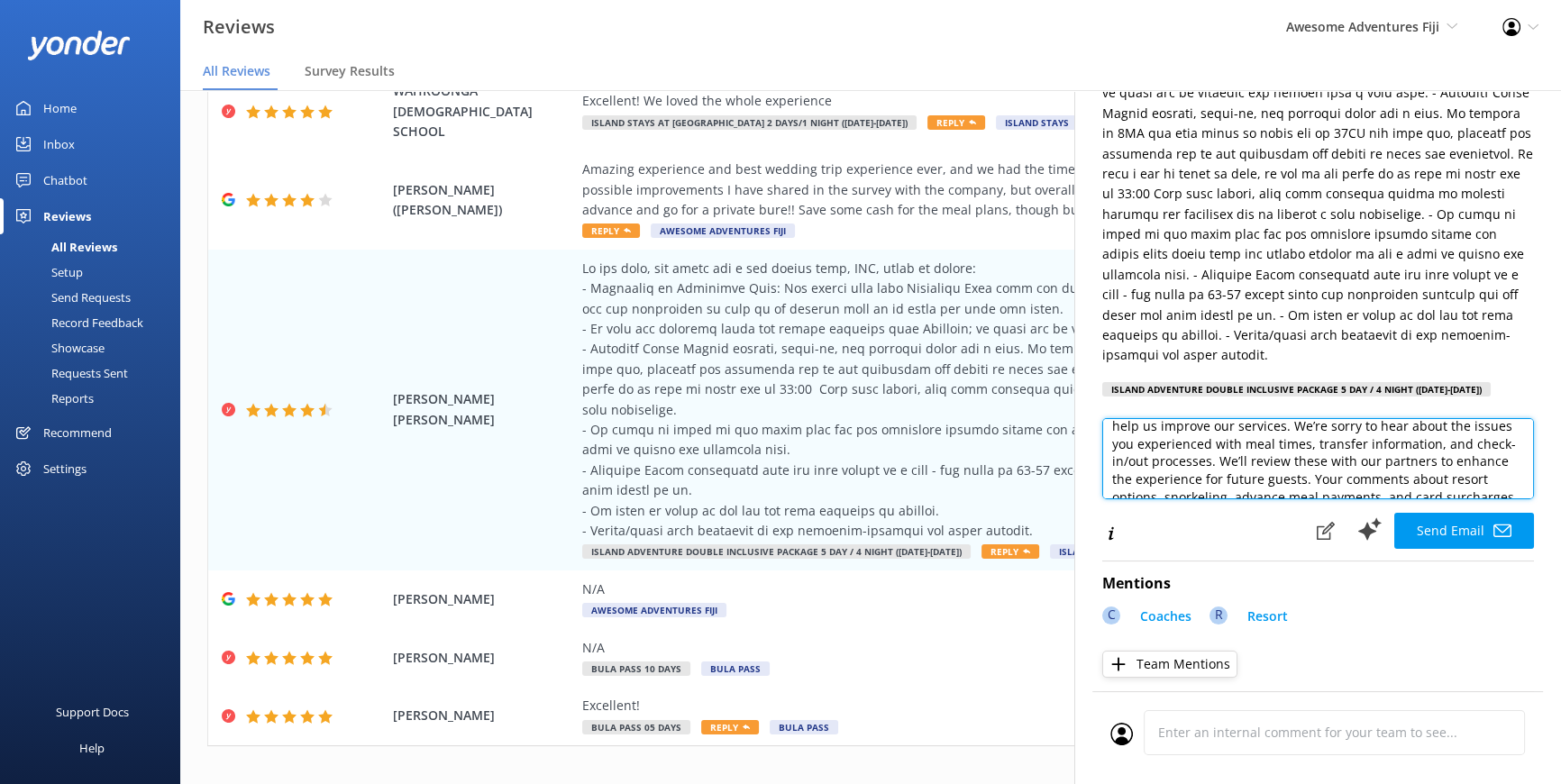
scroll to position [161, 0]
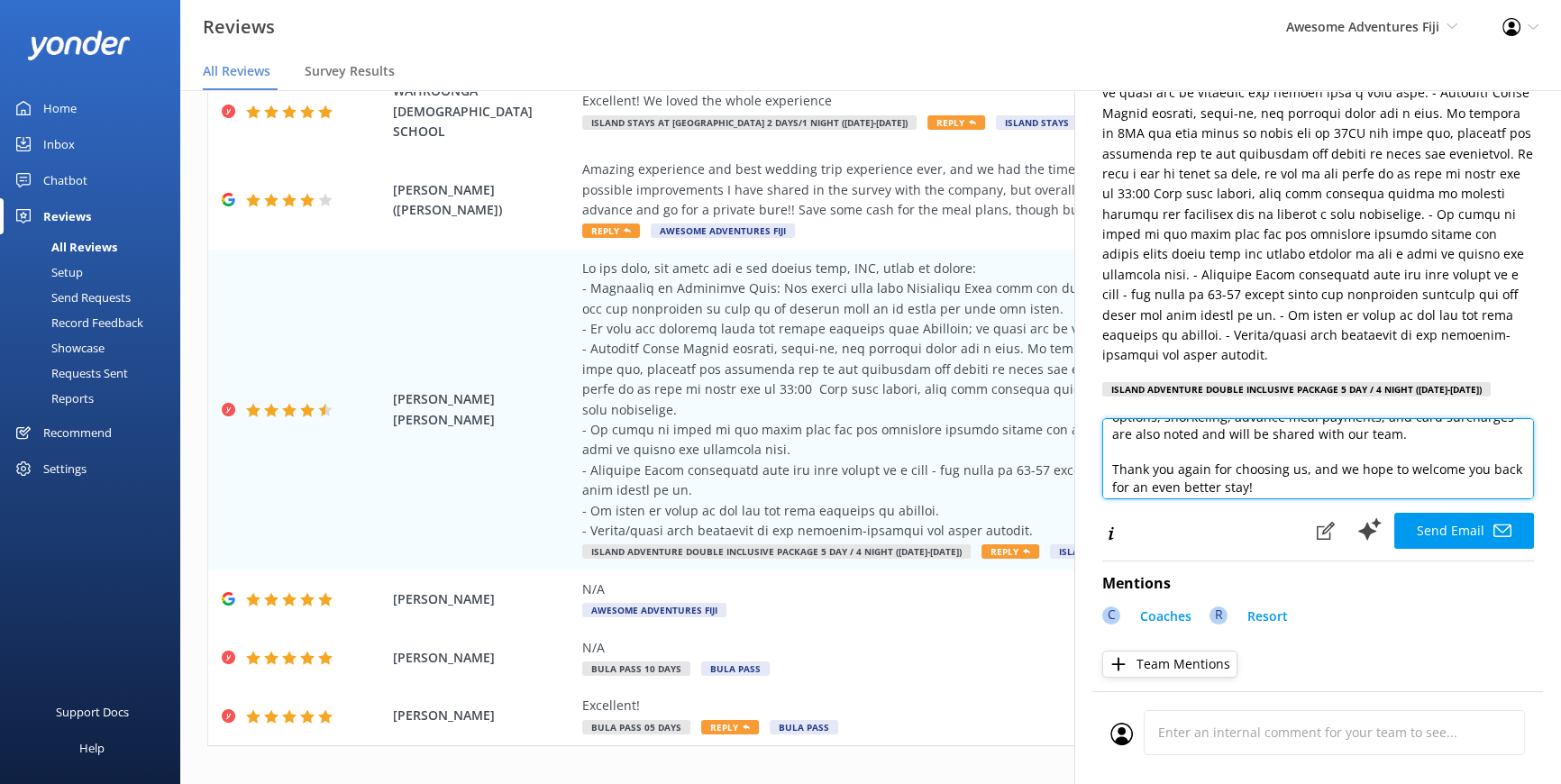
click at [1276, 428] on textarea "Hi GRZELA, Thank you so much for your detailed feedback and for rating us 4.5 o…" at bounding box center [1318, 458] width 431 height 81
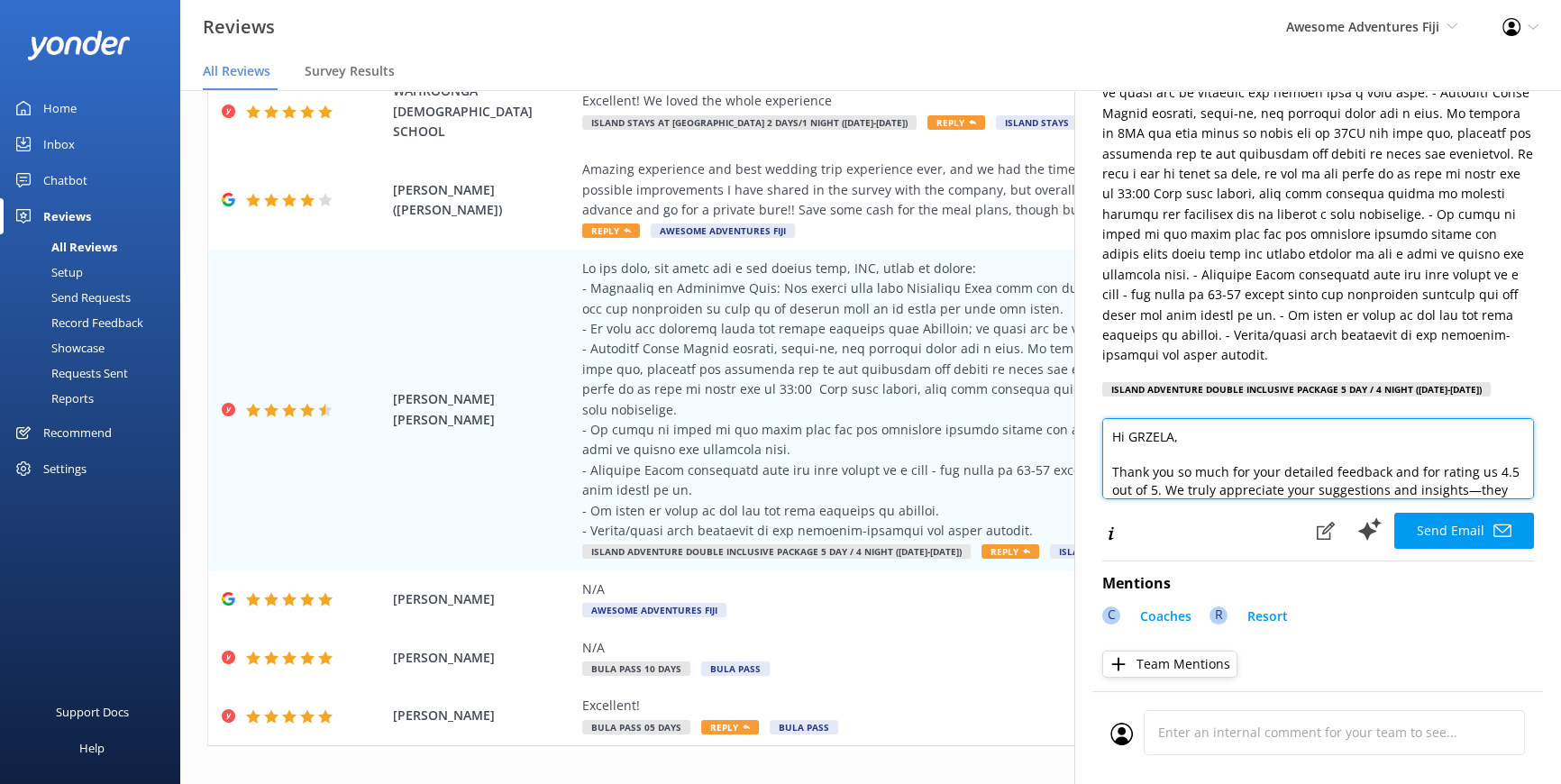
scroll to position [79, 0]
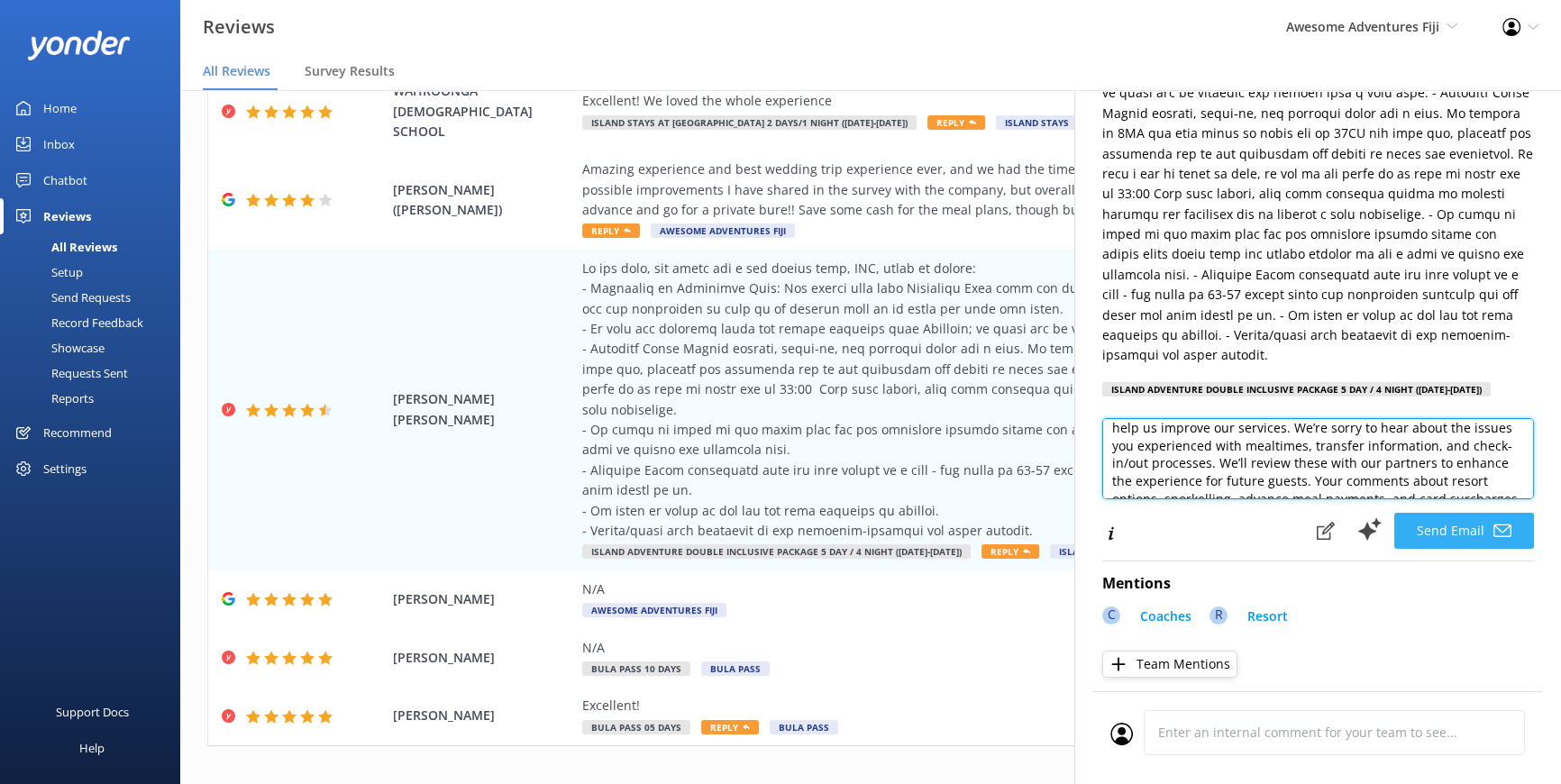
type textarea "Hi GRZELA, Thank you so much for your detailed feedback and for rating us 4.5 o…"
click at [1452, 532] on button "Send Email" at bounding box center [1464, 530] width 139 height 36
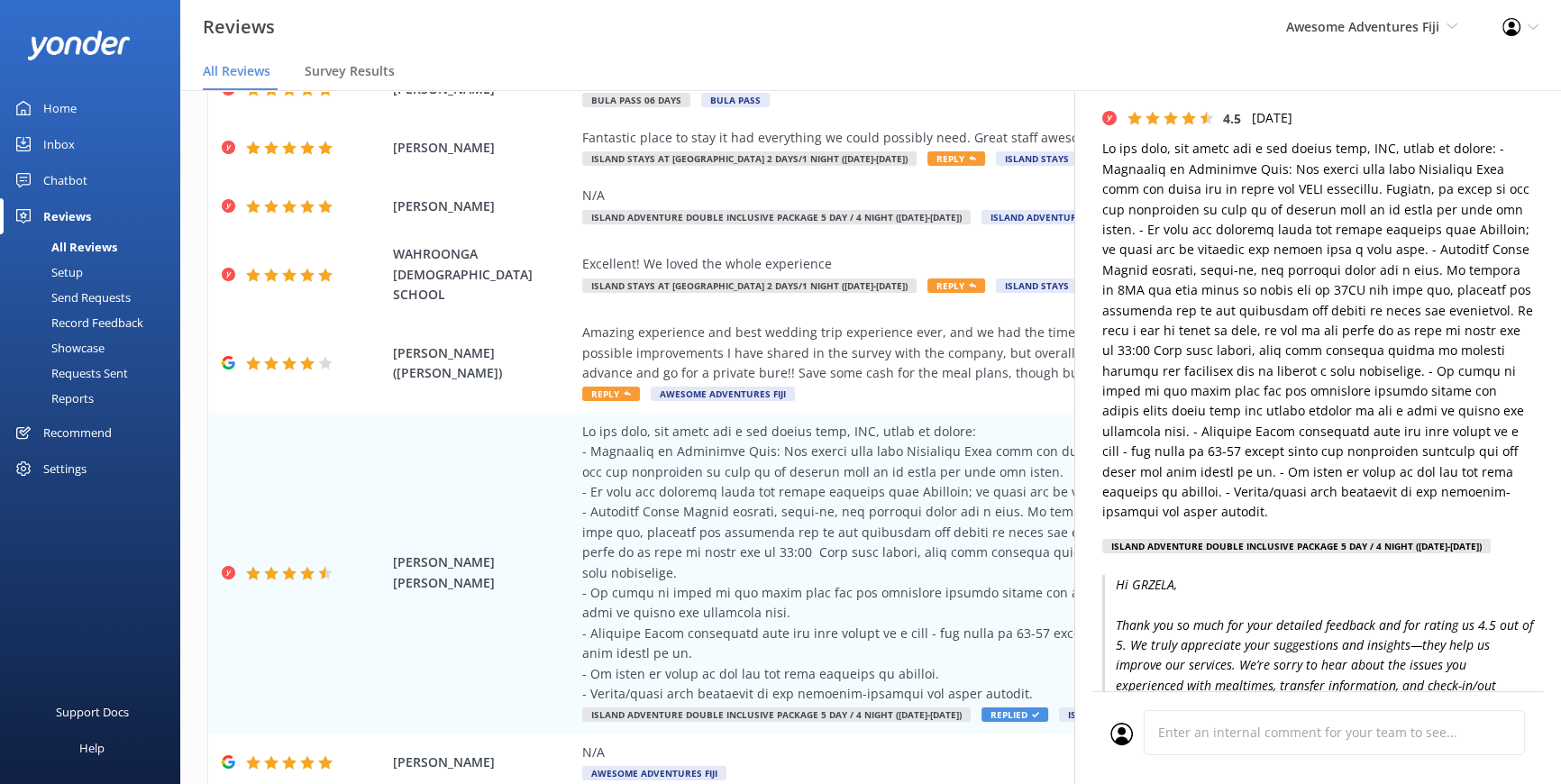
scroll to position [0, 0]
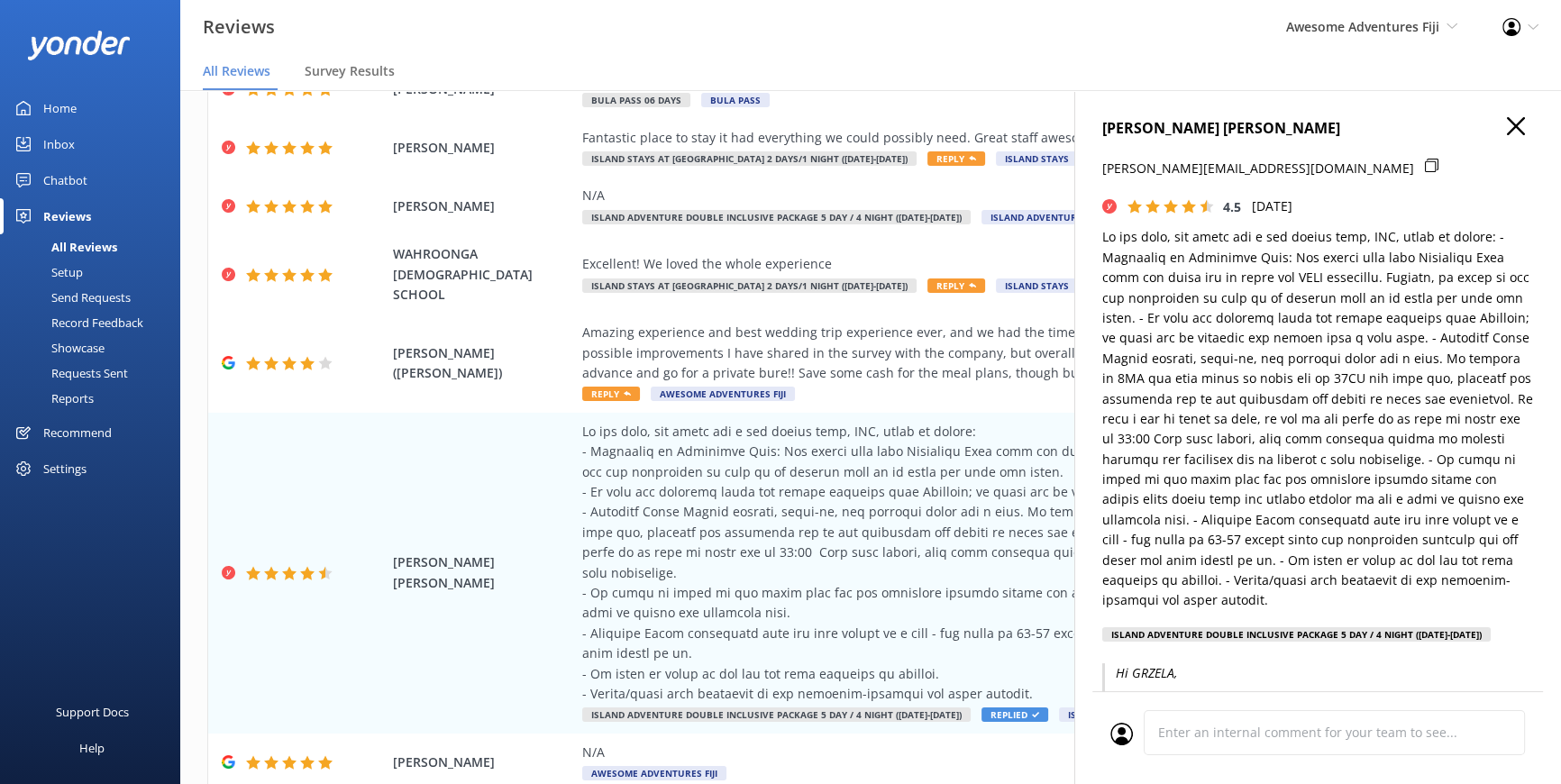
click at [1507, 129] on icon "button" at bounding box center [1516, 126] width 18 height 18
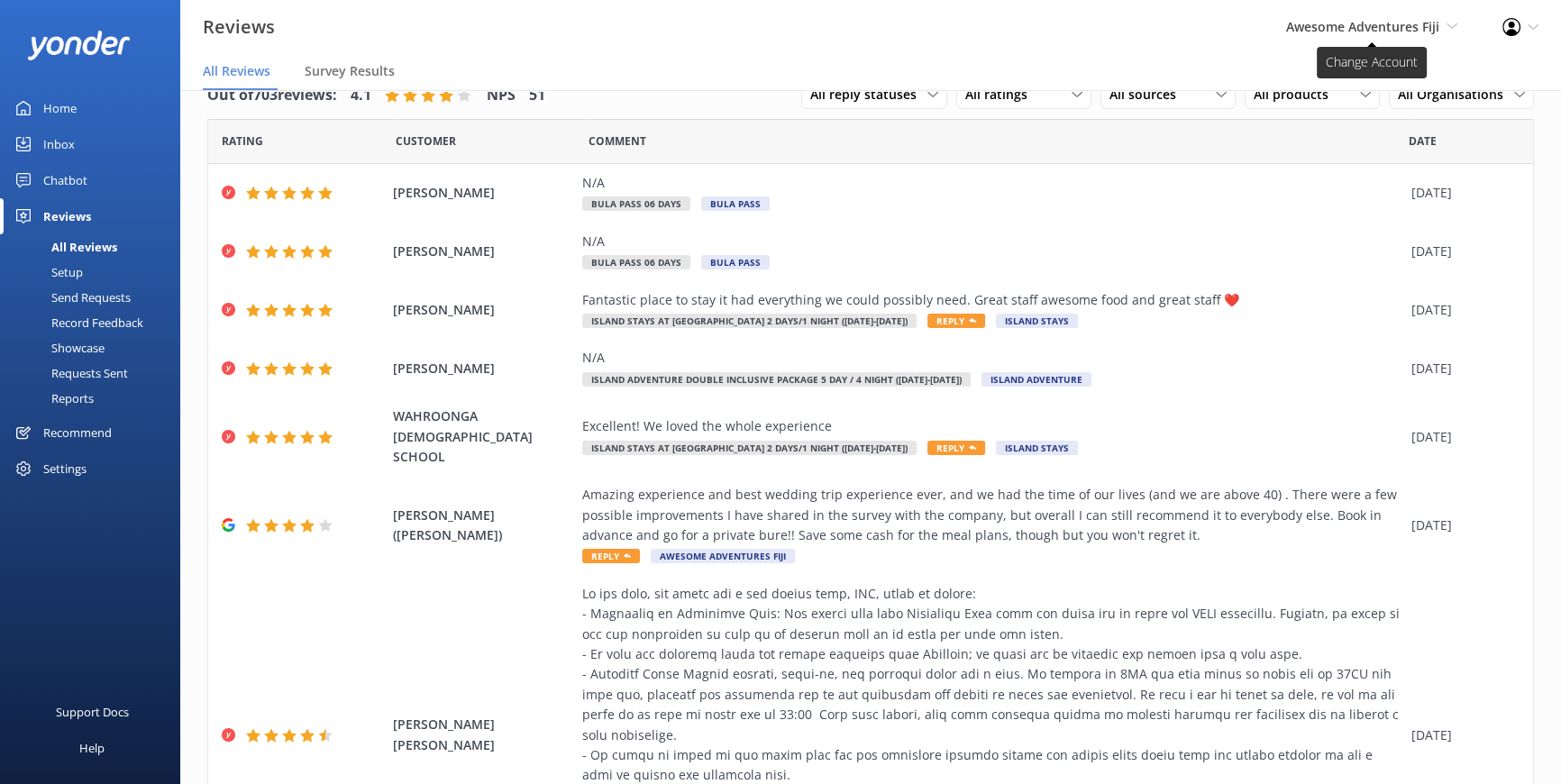
click at [1449, 20] on icon at bounding box center [1452, 25] width 11 height 11
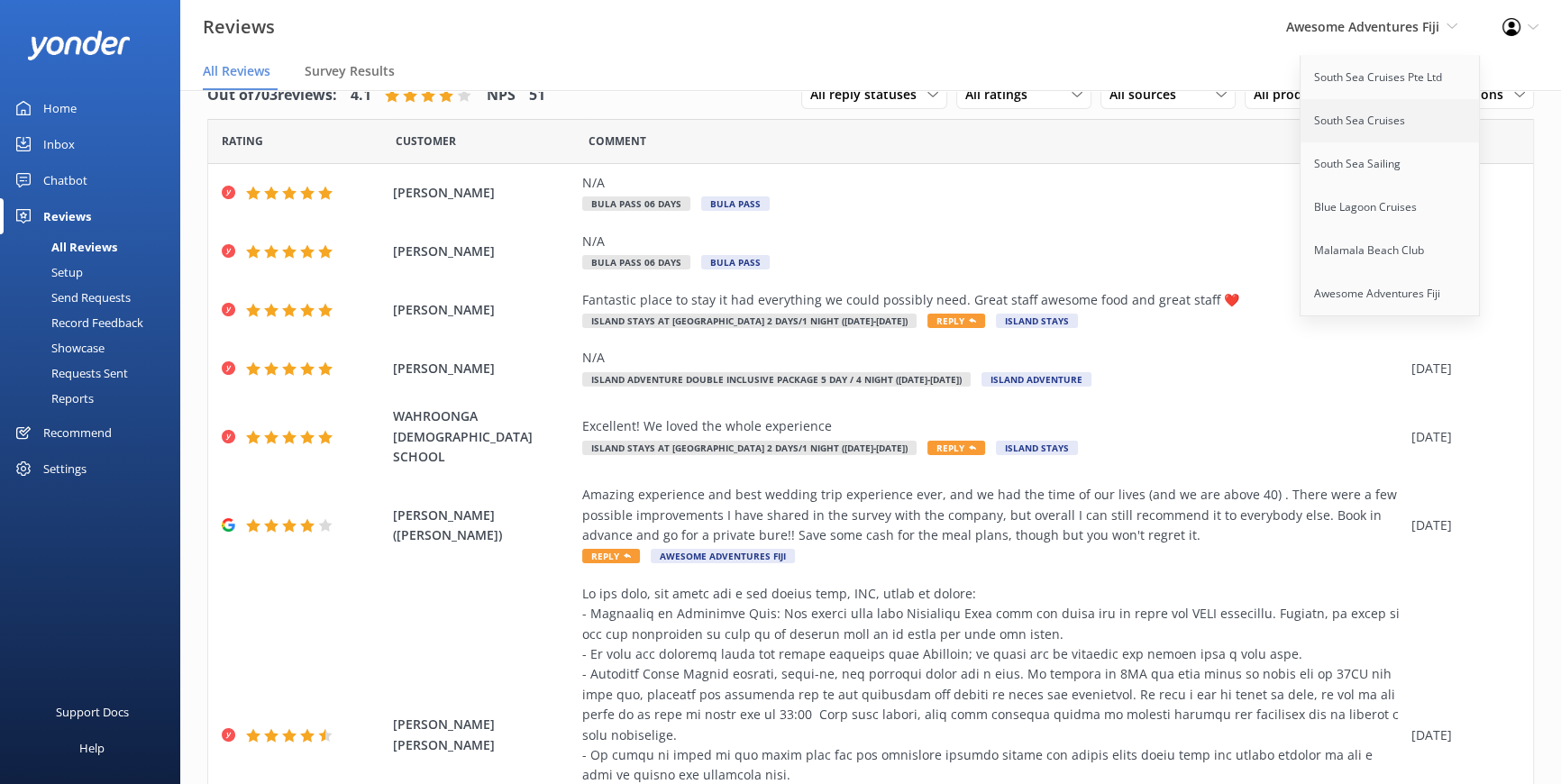
click at [1352, 118] on link "South Sea Cruises" at bounding box center [1391, 121] width 180 height 44
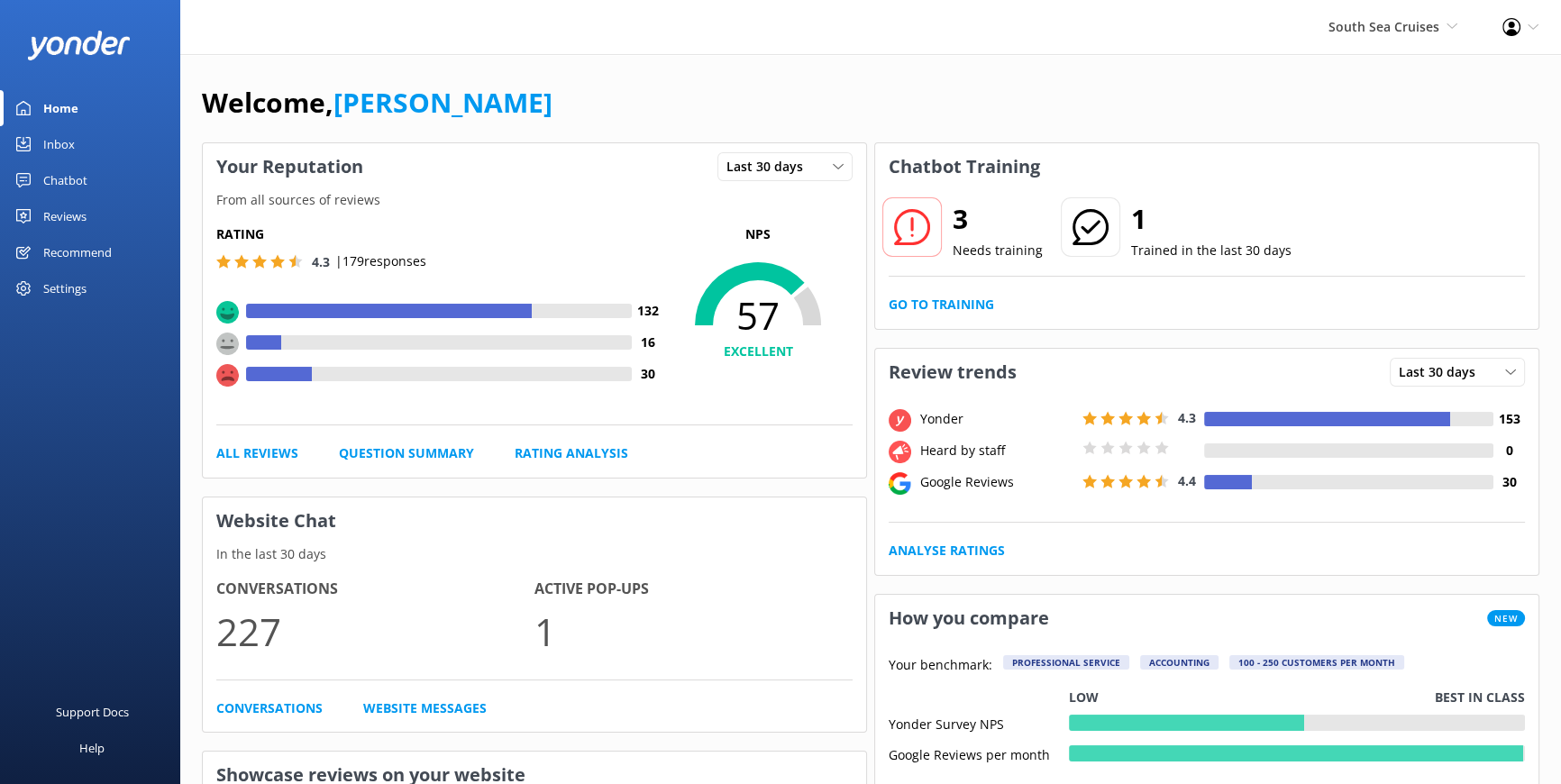
click at [79, 212] on div "Reviews" at bounding box center [65, 216] width 44 height 36
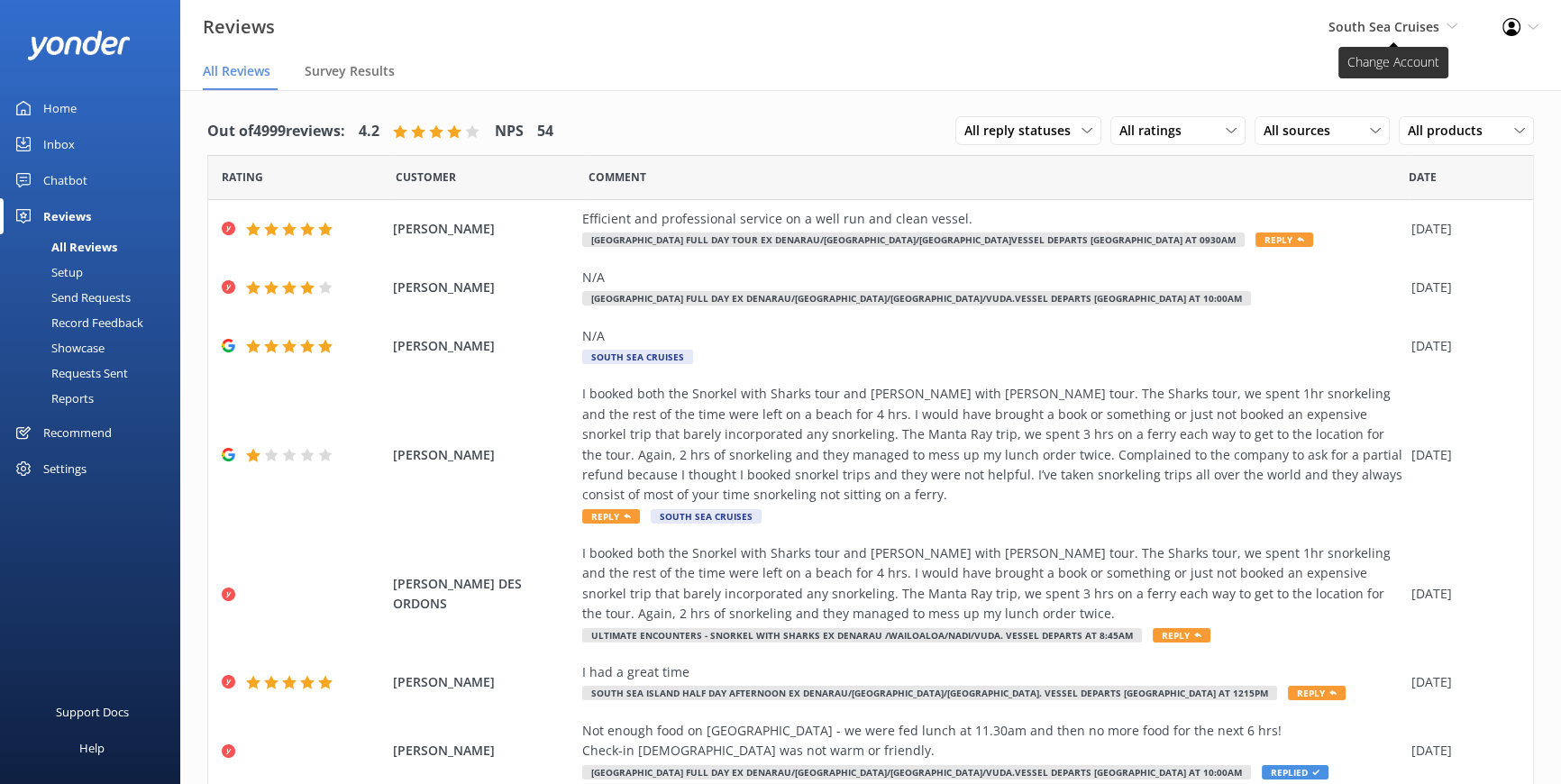
click at [1449, 23] on icon at bounding box center [1452, 25] width 11 height 11
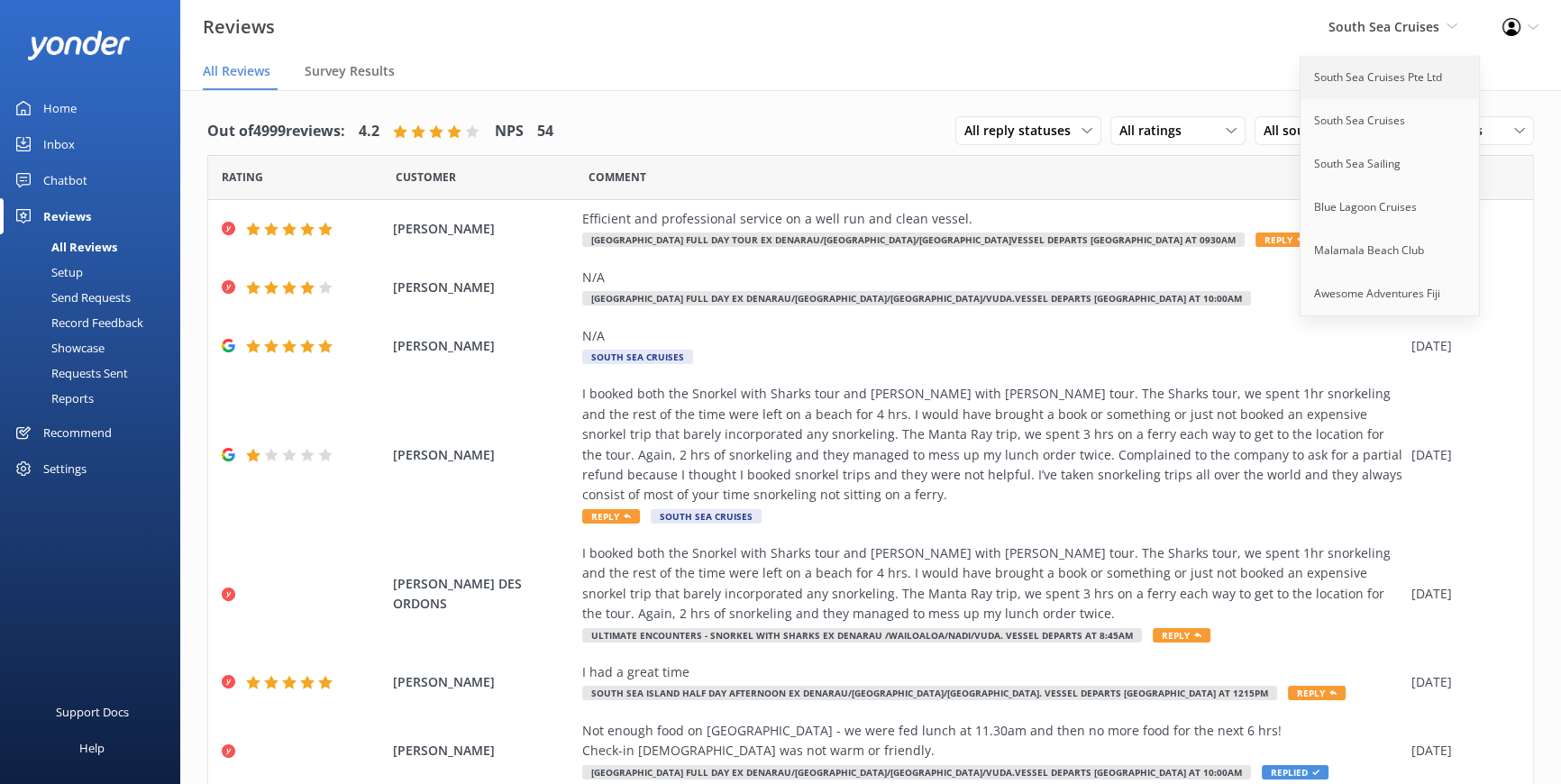
click at [1411, 78] on link "South Sea Cruises Pte Ltd" at bounding box center [1391, 77] width 180 height 44
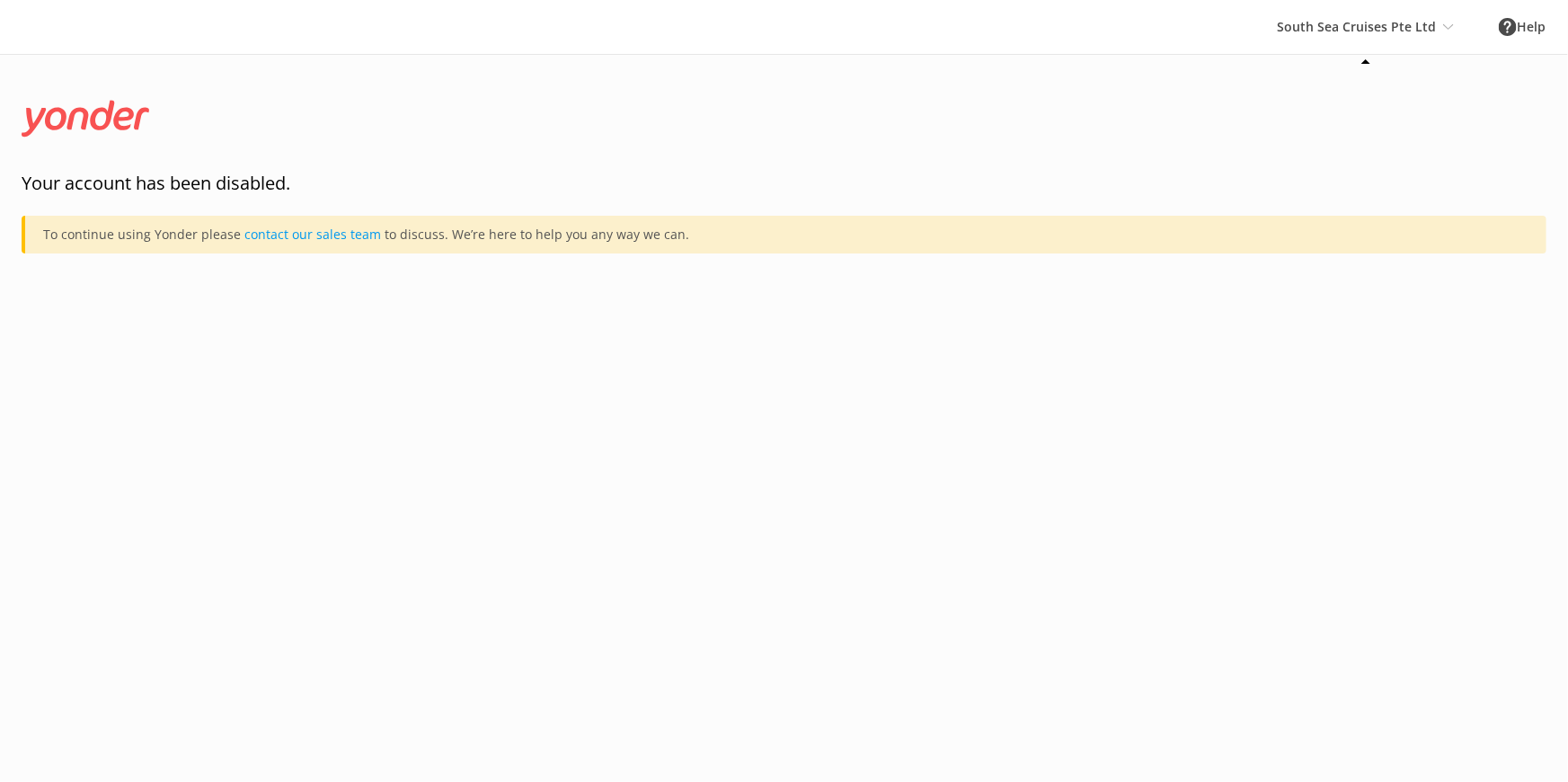
click at [1449, 22] on icon at bounding box center [1448, 26] width 11 height 11
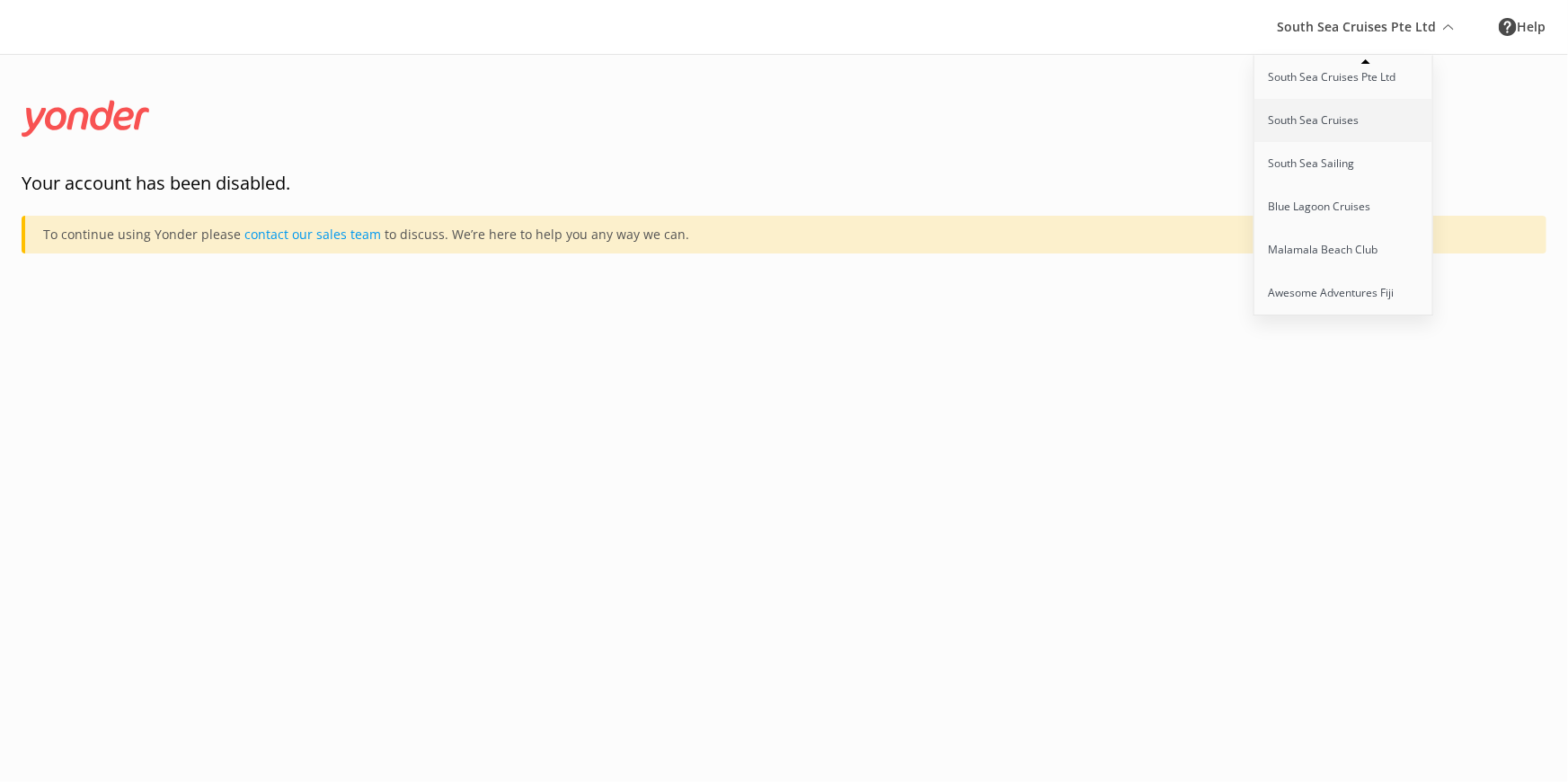
click at [1337, 125] on link "South Sea Cruises" at bounding box center [1344, 121] width 179 height 43
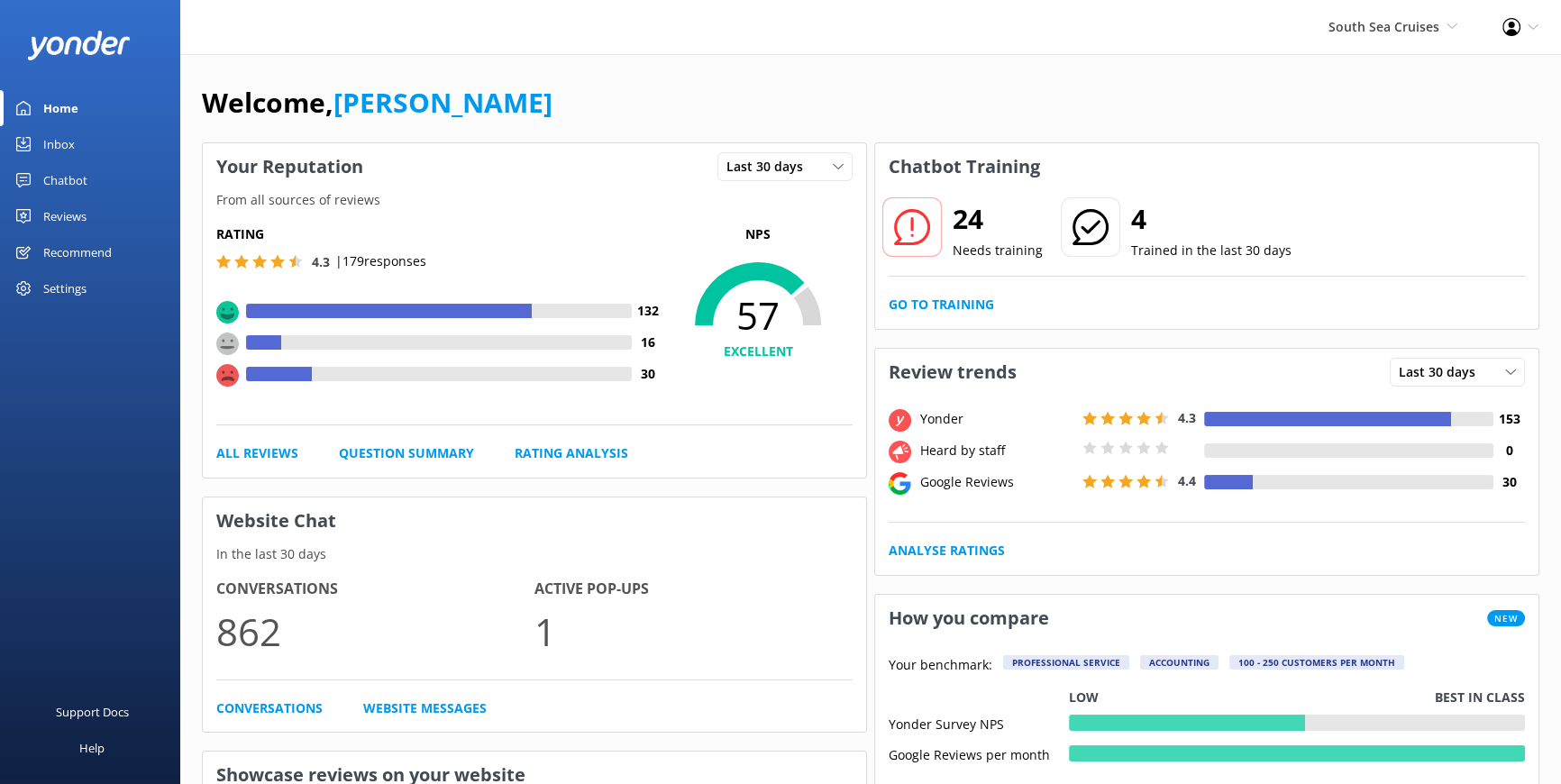
click at [92, 205] on link "Reviews" at bounding box center [90, 216] width 180 height 36
